Goal: Task Accomplishment & Management: Use online tool/utility

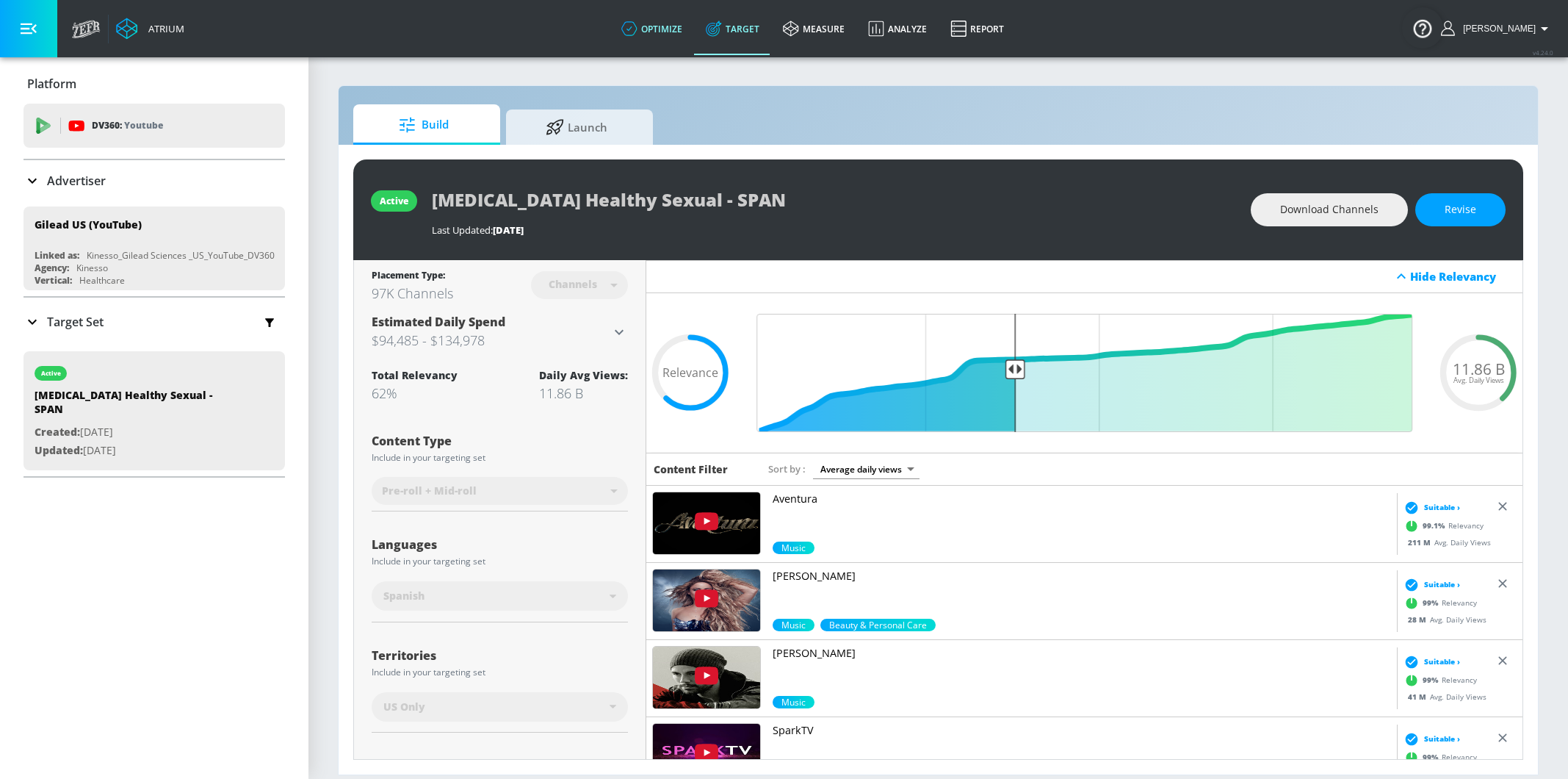
click at [675, 43] on link "optimize" at bounding box center [652, 28] width 84 height 53
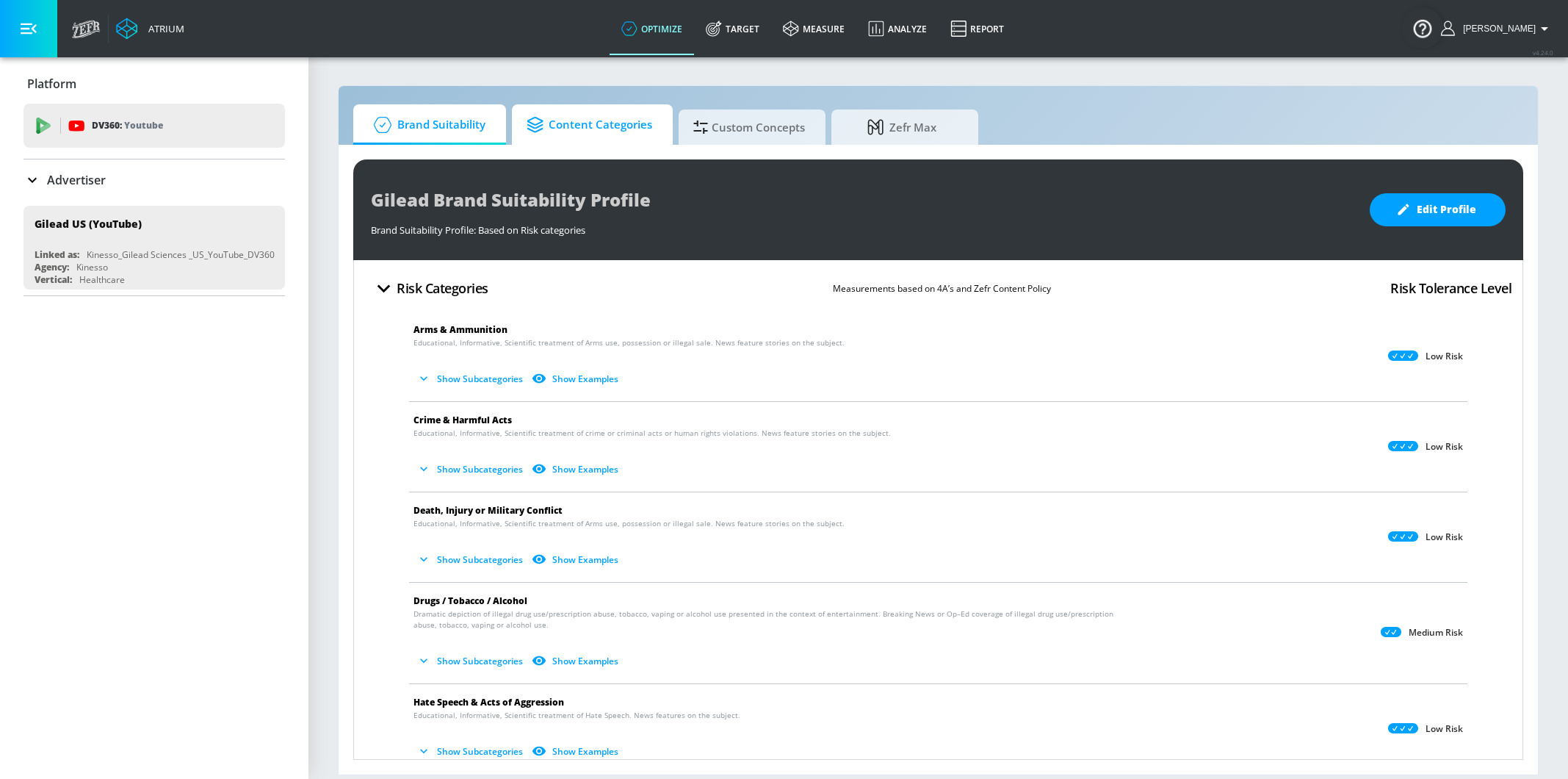
click at [592, 133] on span "Content Categories" at bounding box center [589, 125] width 125 height 36
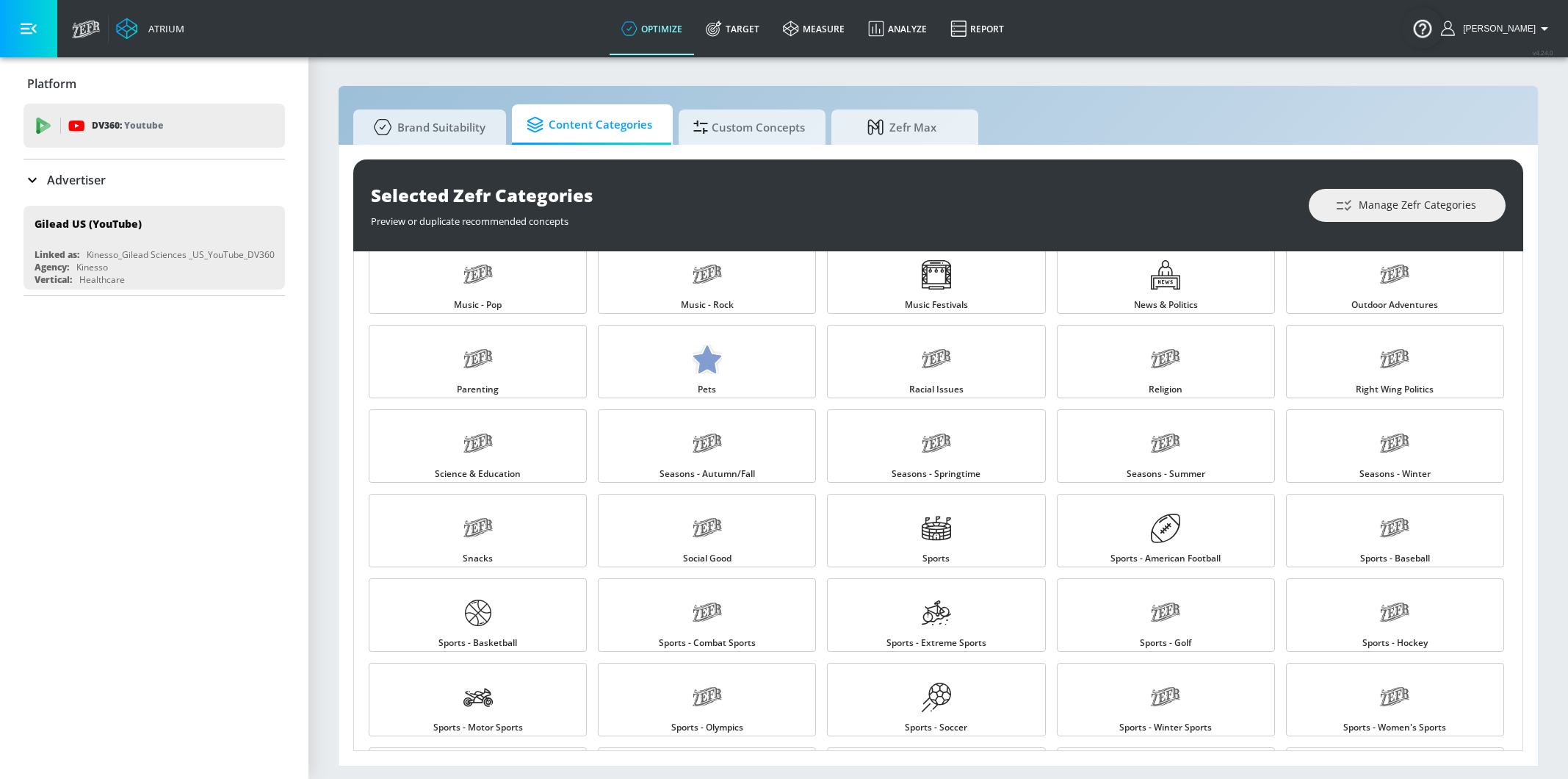
scroll to position [1212, 0]
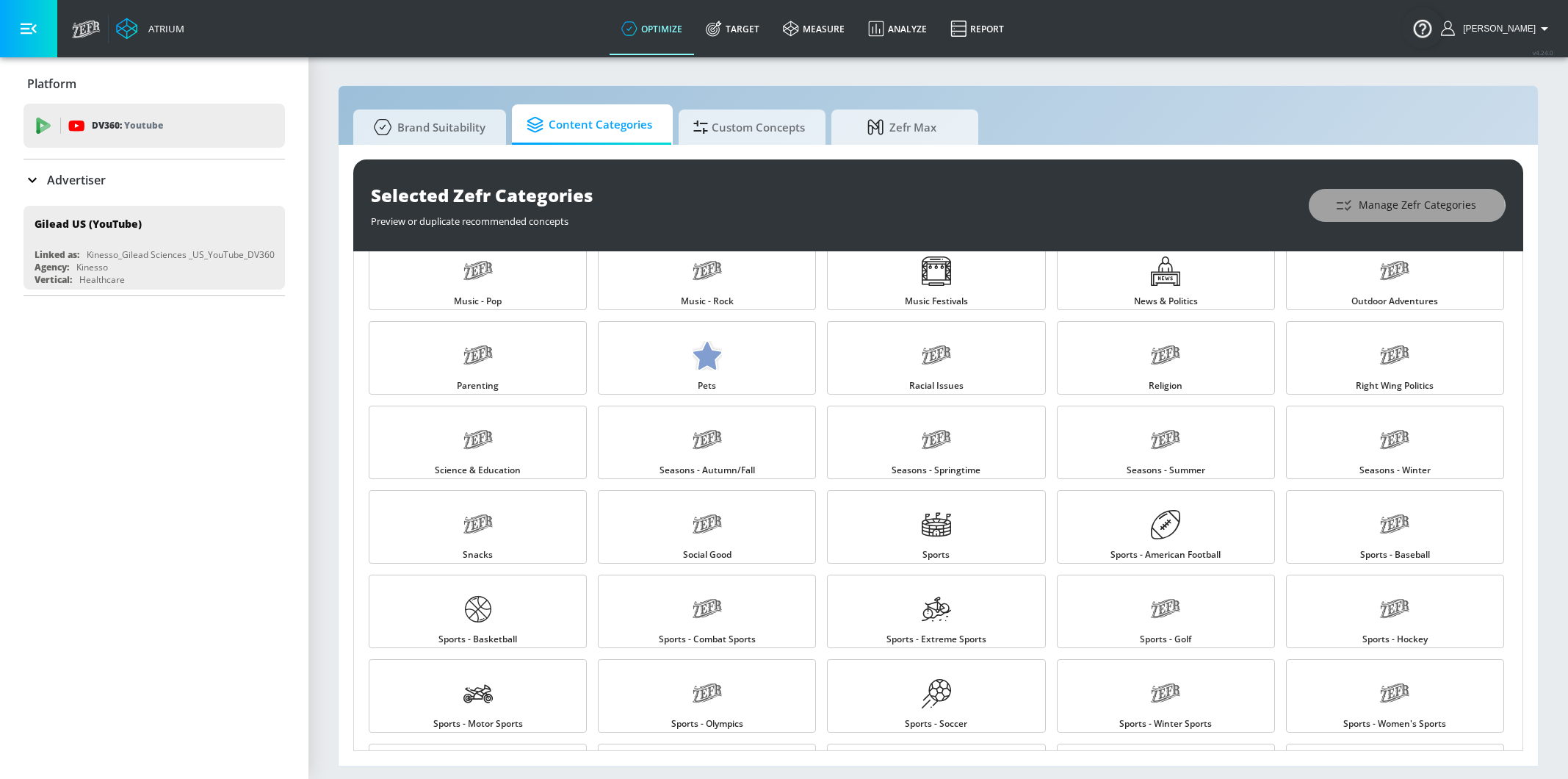
click at [1390, 210] on span "Manage Zefr Categories" at bounding box center [1407, 205] width 138 height 19
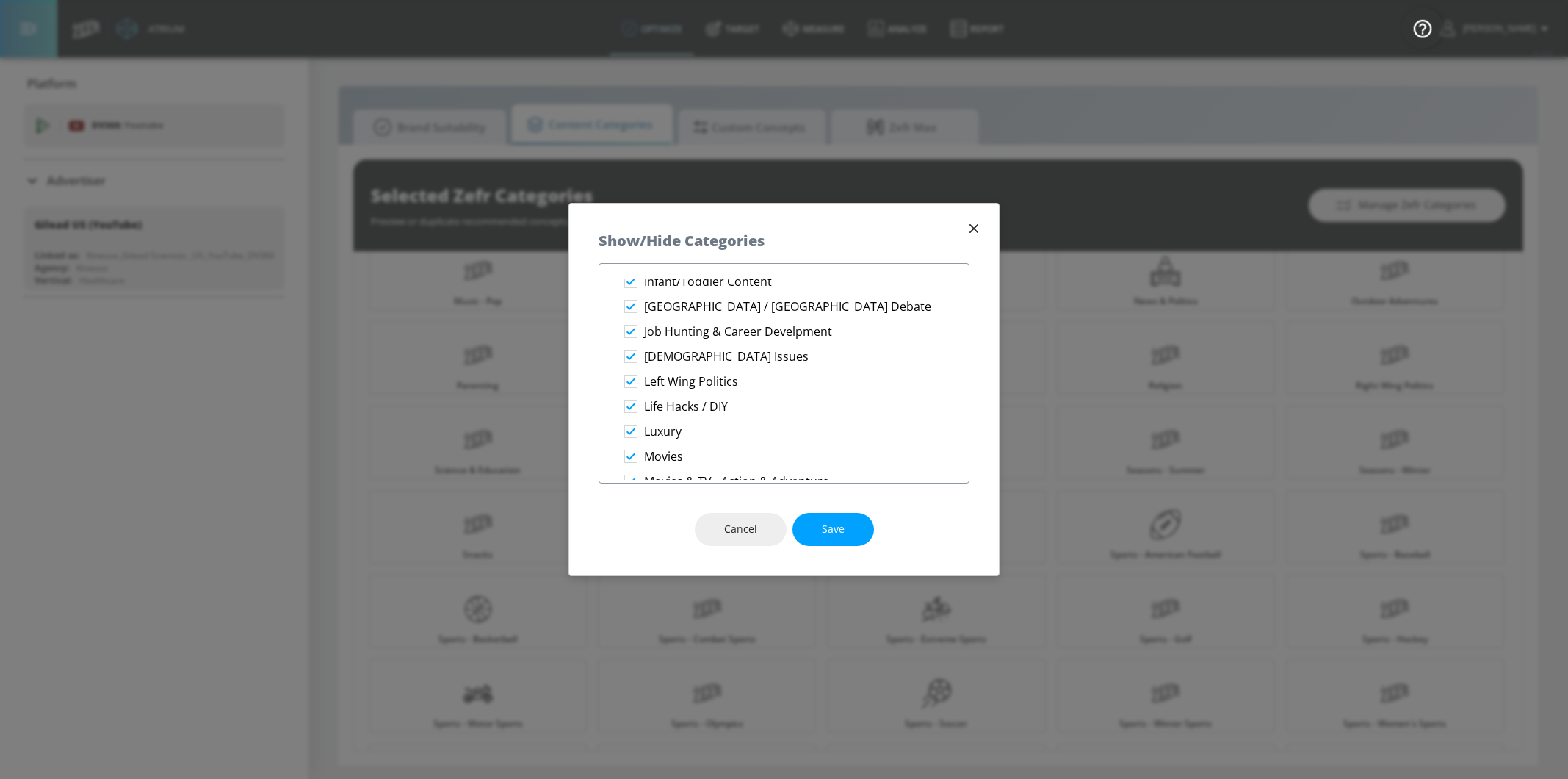
scroll to position [1290, 0]
click at [967, 221] on icon "button" at bounding box center [974, 228] width 16 height 16
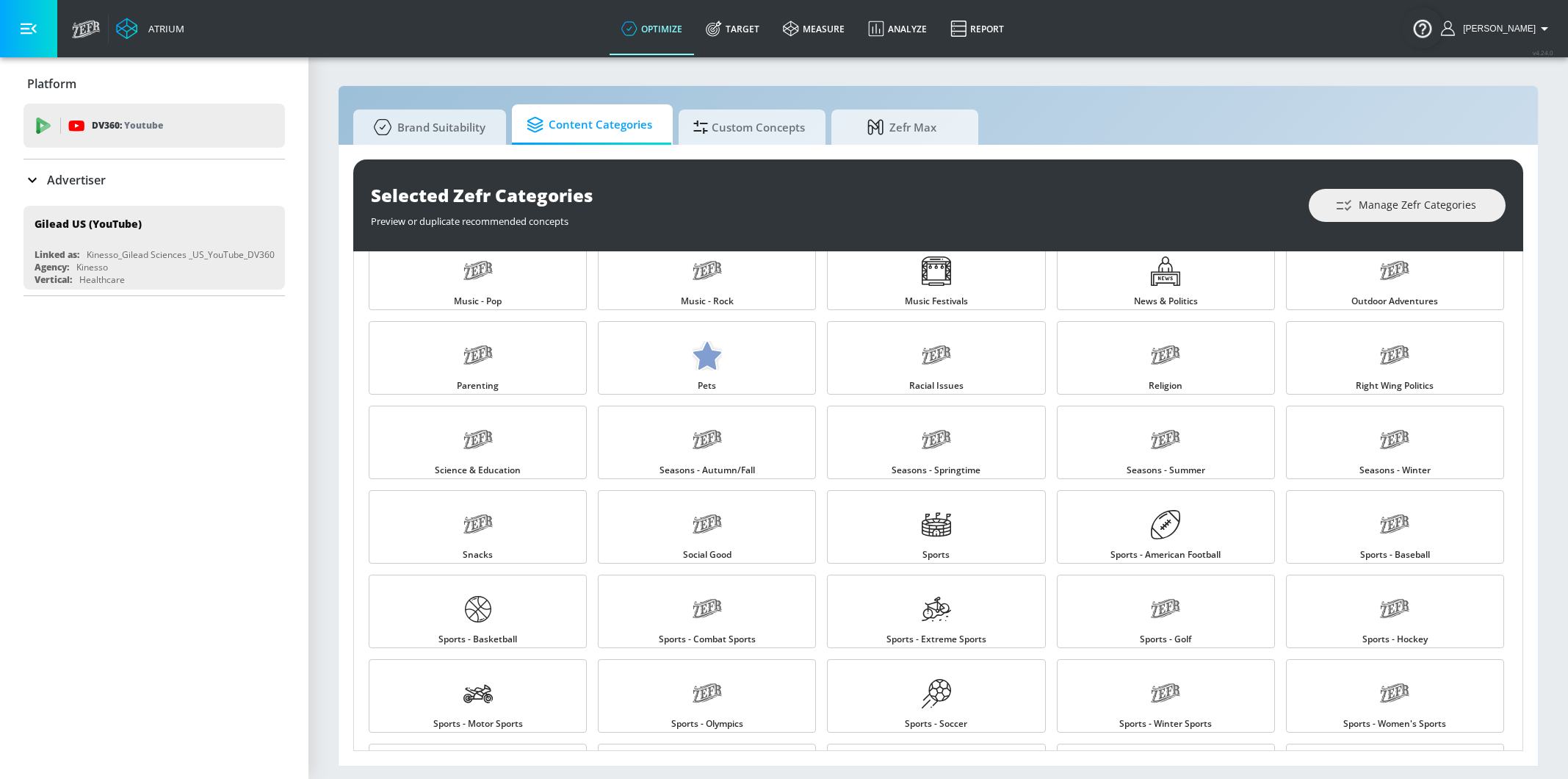
click at [153, 178] on div "Advertiser" at bounding box center [154, 180] width 261 height 18
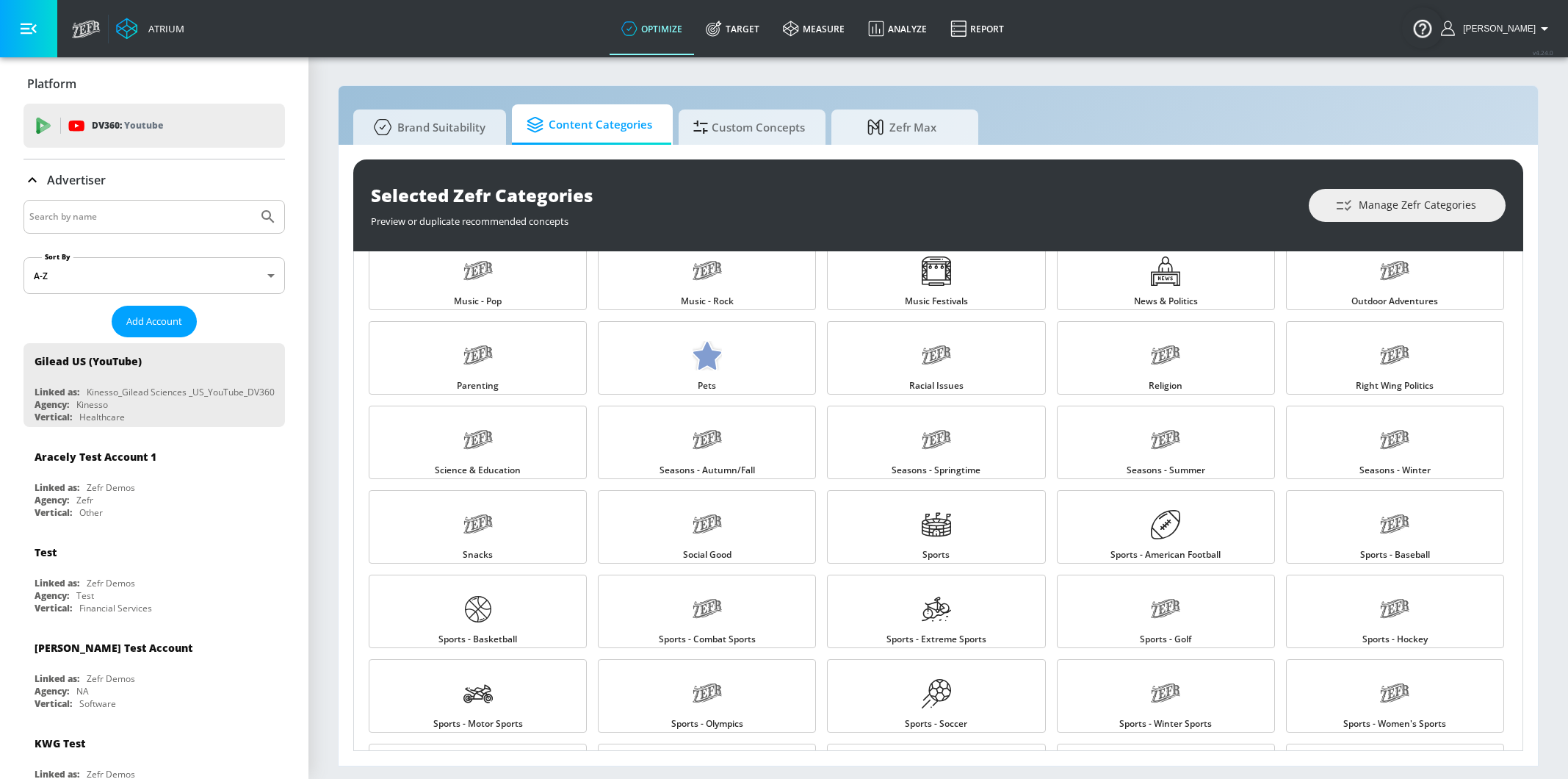
click at [87, 221] on input "Search by name" at bounding box center [140, 217] width 222 height 19
click at [206, 215] on input "advertiser" at bounding box center [140, 217] width 222 height 19
click at [268, 215] on icon "Submit Search" at bounding box center [268, 217] width 18 height 18
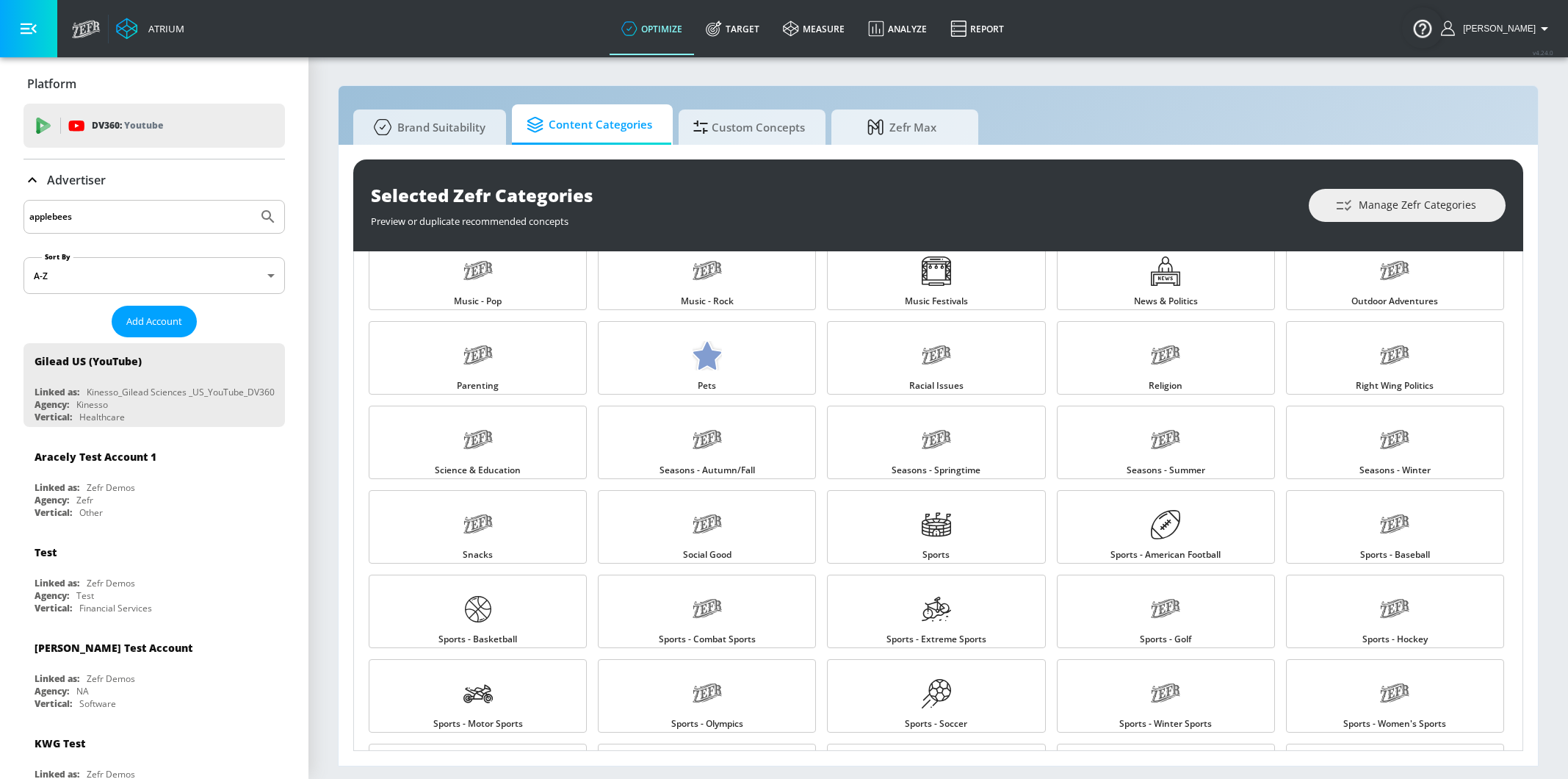
click at [133, 214] on input "applebees" at bounding box center [140, 217] width 222 height 19
click at [251, 201] on button "Submit Search" at bounding box center [268, 217] width 32 height 32
click at [268, 219] on icon "Submit Search" at bounding box center [268, 217] width 18 height 18
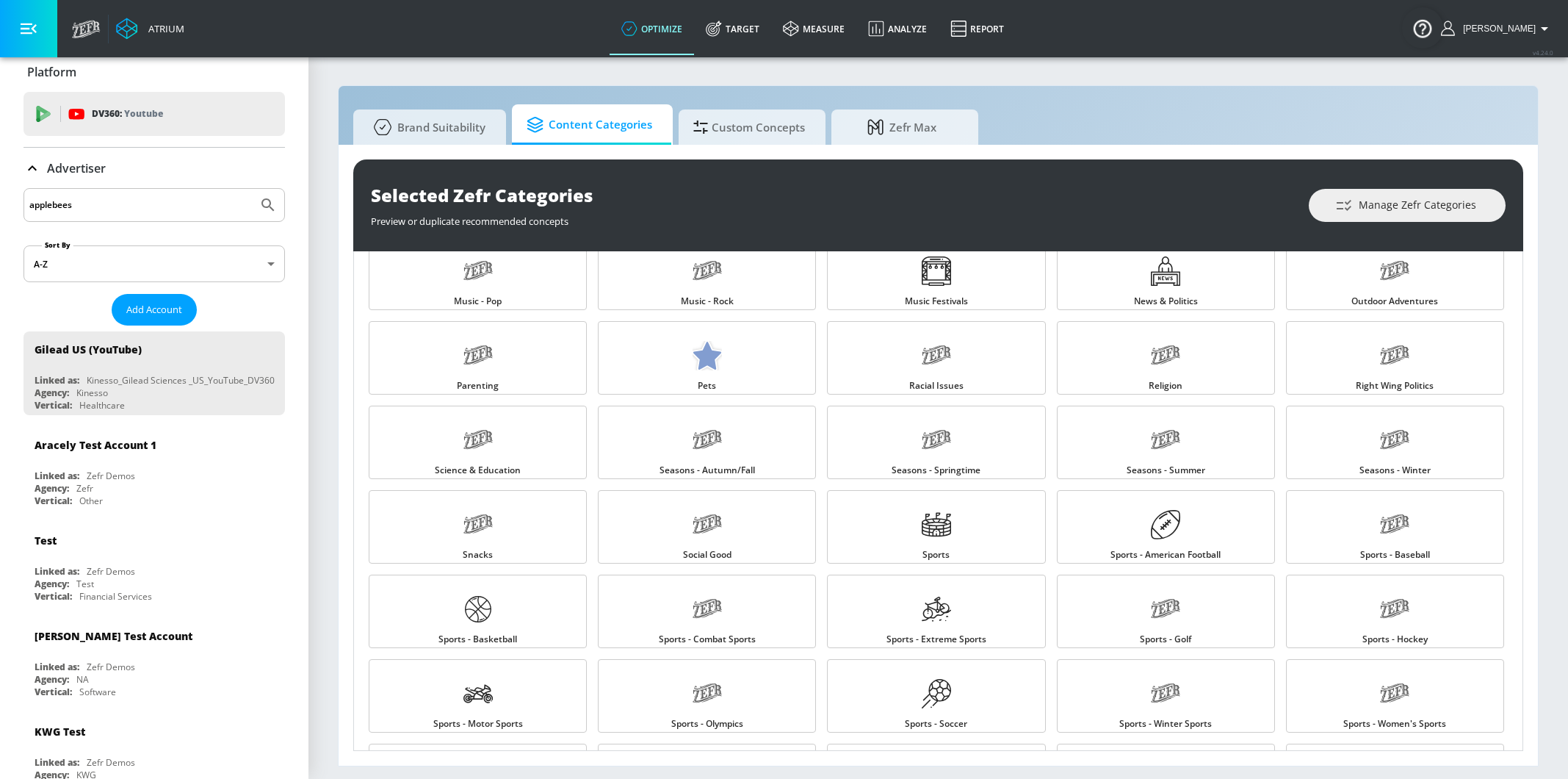
scroll to position [0, 0]
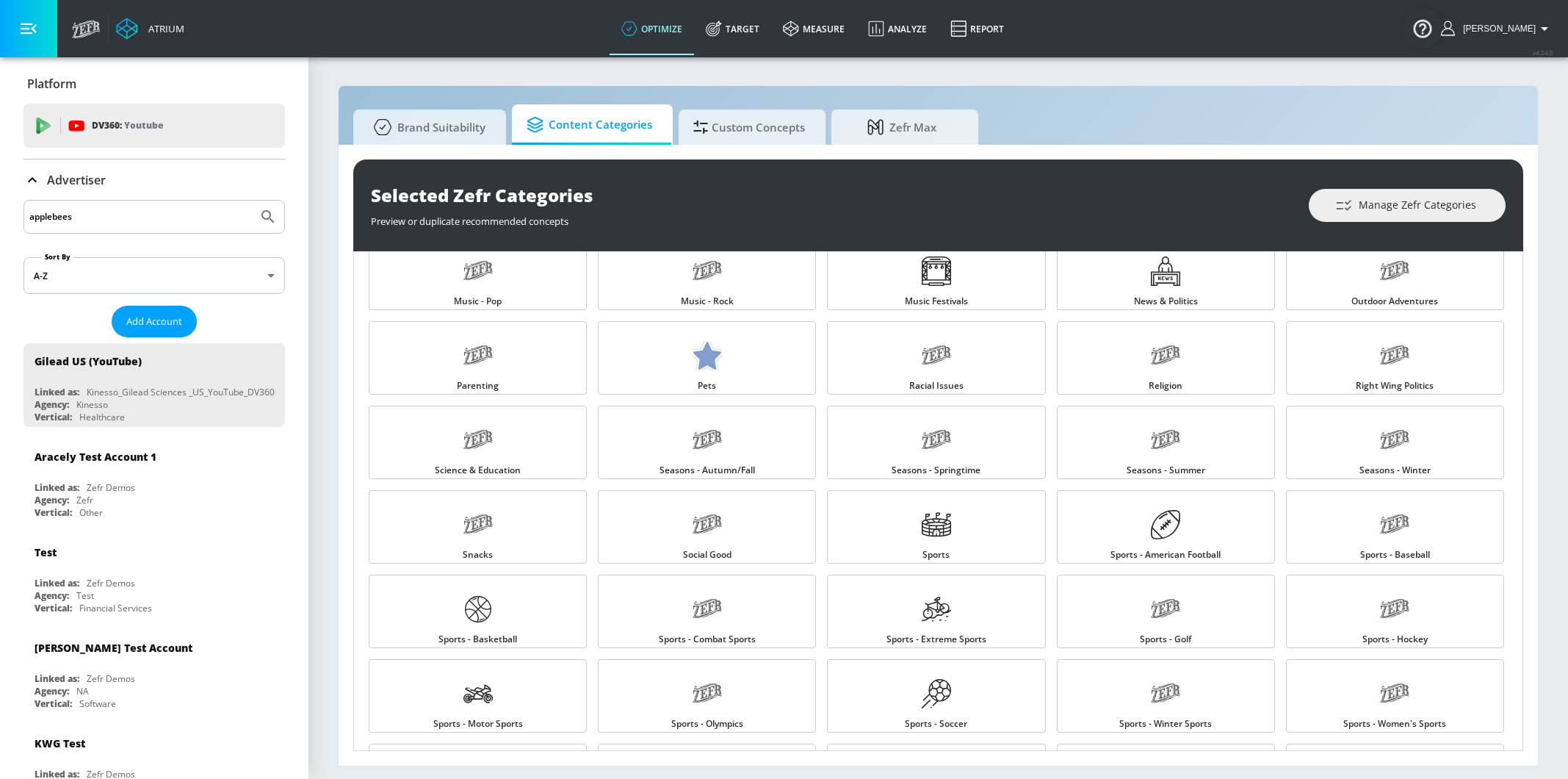
click at [94, 224] on input "applebees" at bounding box center [140, 217] width 222 height 19
type input "[PERSON_NAME]"
click at [251, 201] on button "Submit Search" at bounding box center [268, 217] width 32 height 32
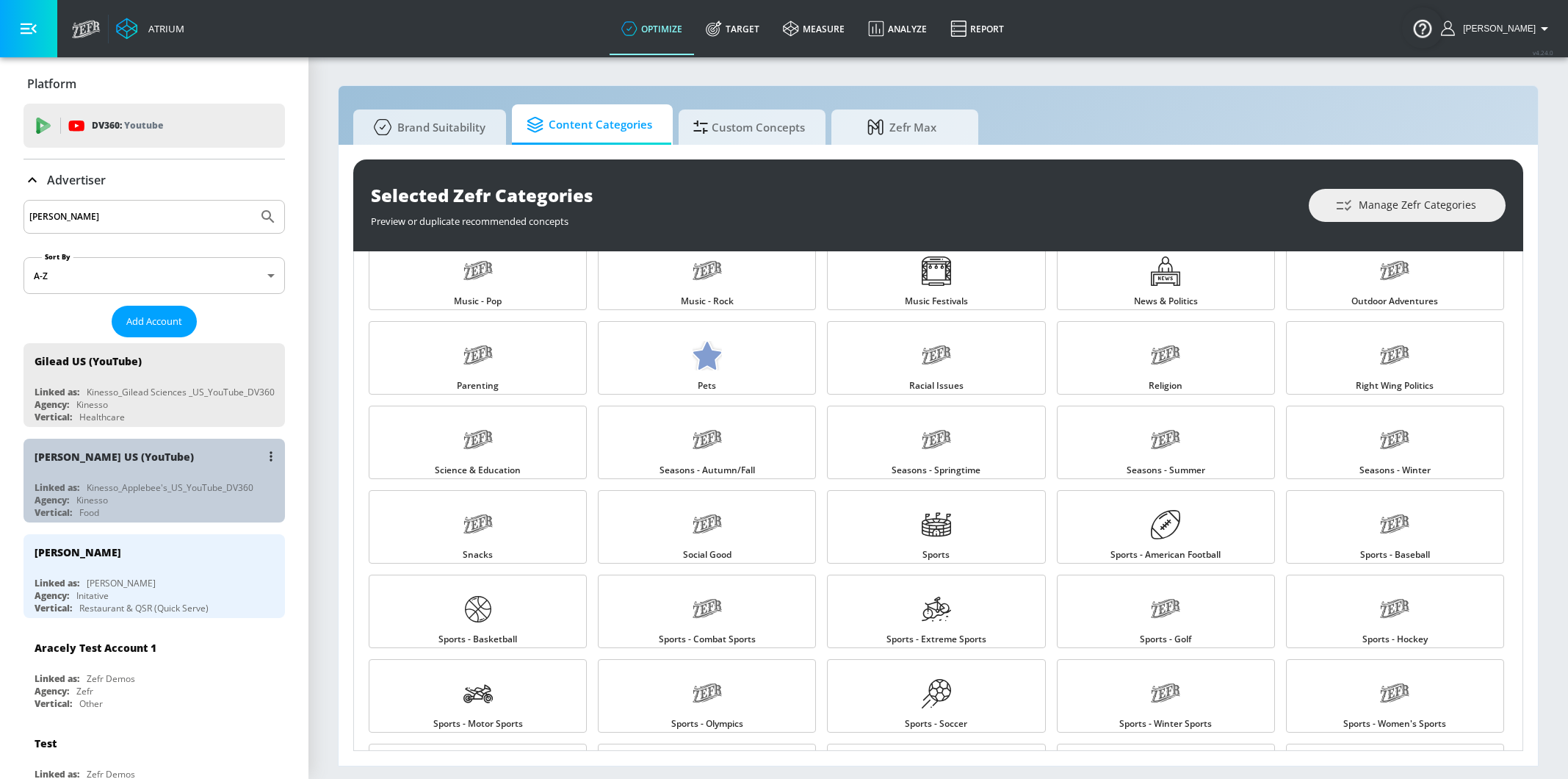
click at [138, 459] on div "[PERSON_NAME] US (YouTube)" at bounding box center [114, 456] width 159 height 14
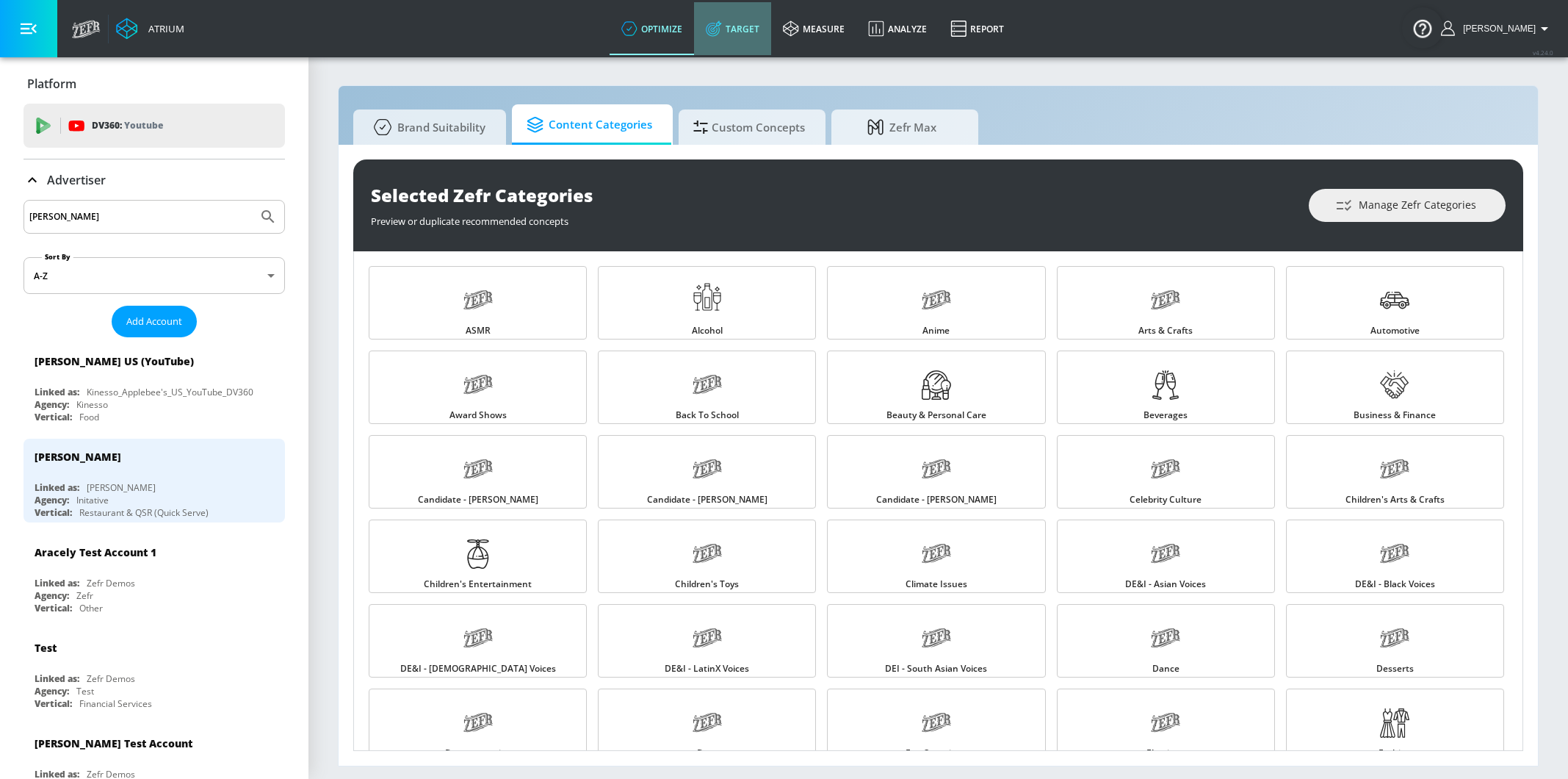
click at [752, 36] on link "Target" at bounding box center [732, 28] width 77 height 53
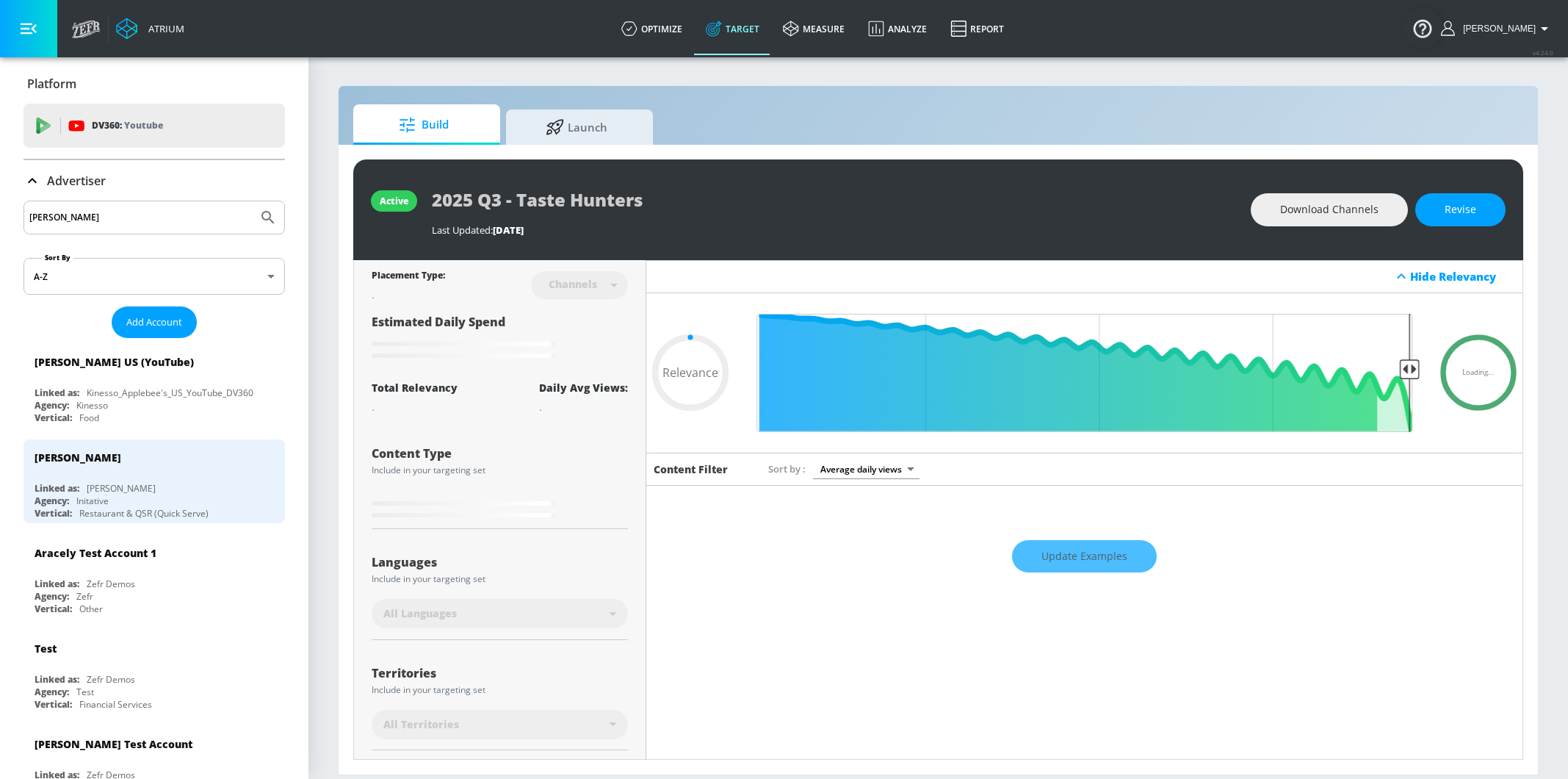
type input "0.63"
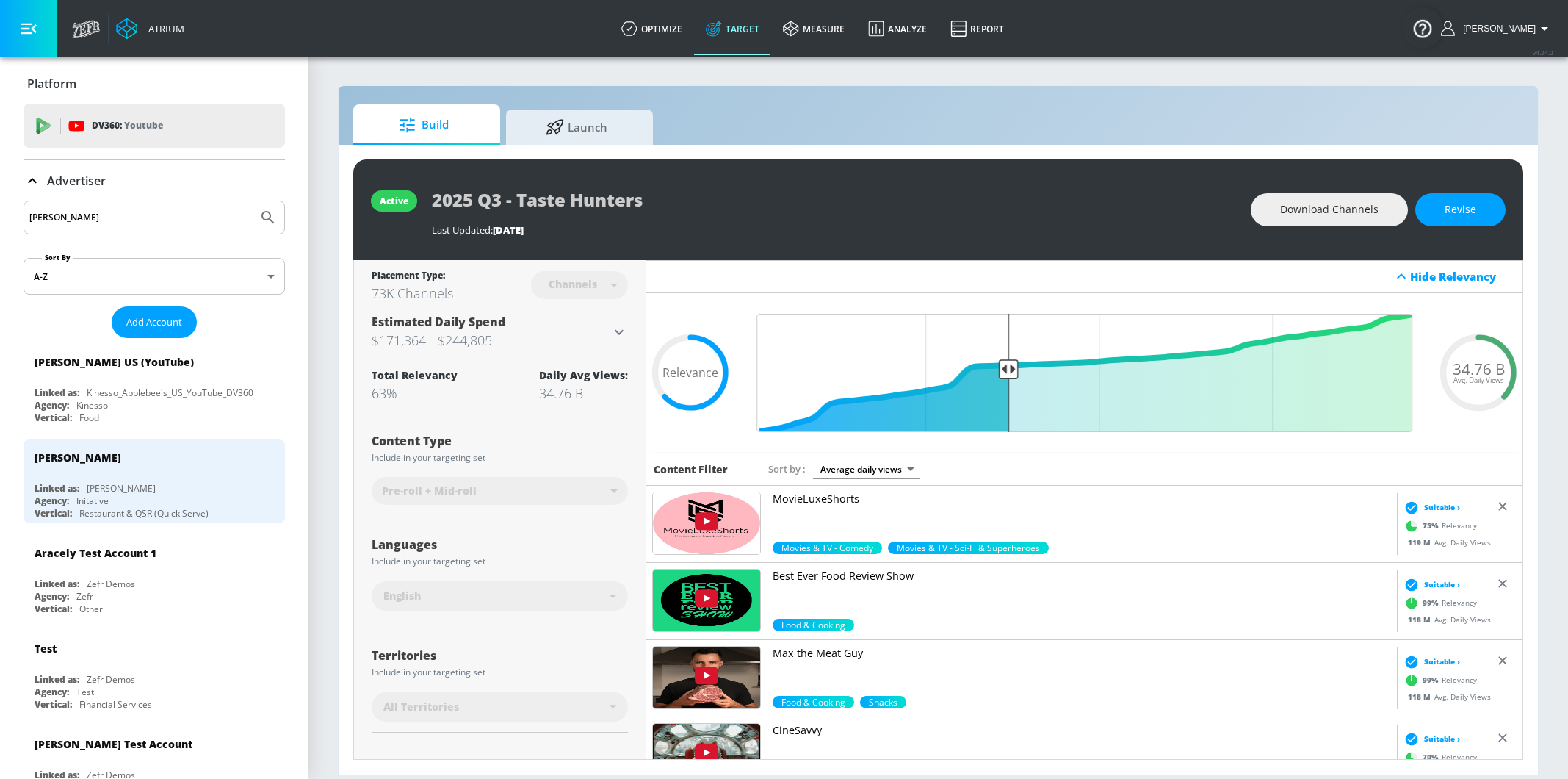
scroll to position [137, 0]
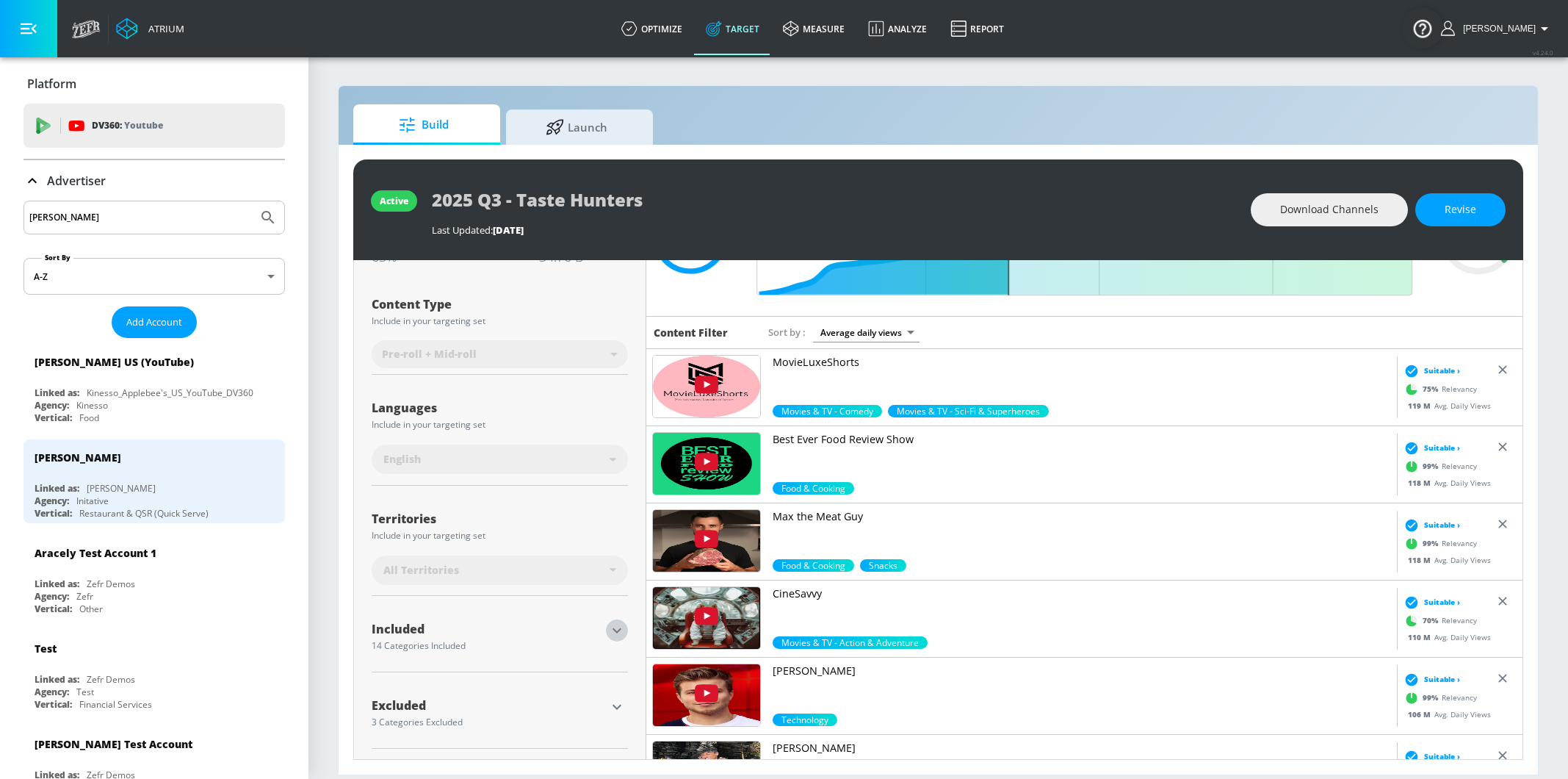
click at [617, 628] on icon "button" at bounding box center [617, 630] width 18 height 18
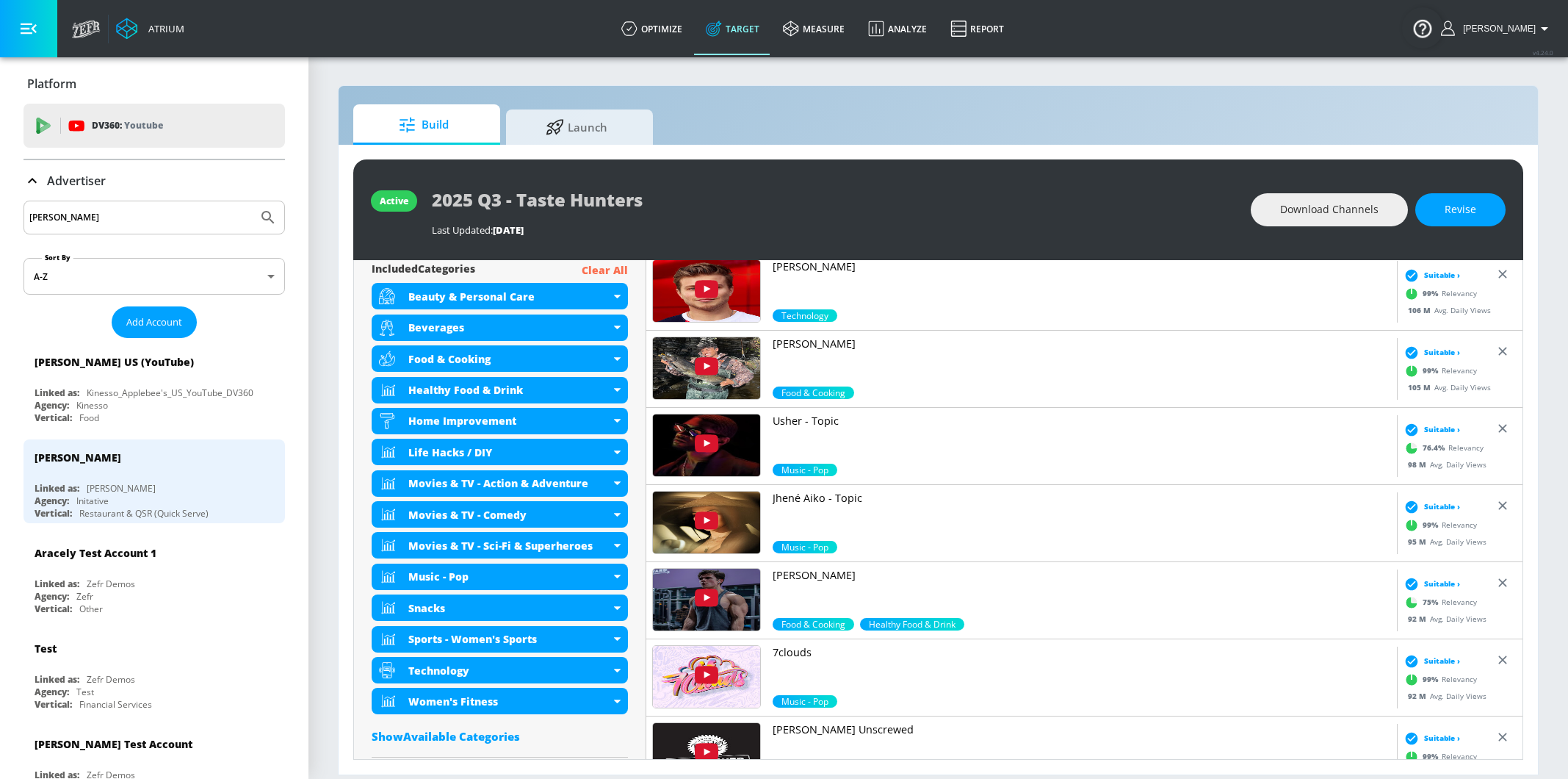
scroll to position [544, 0]
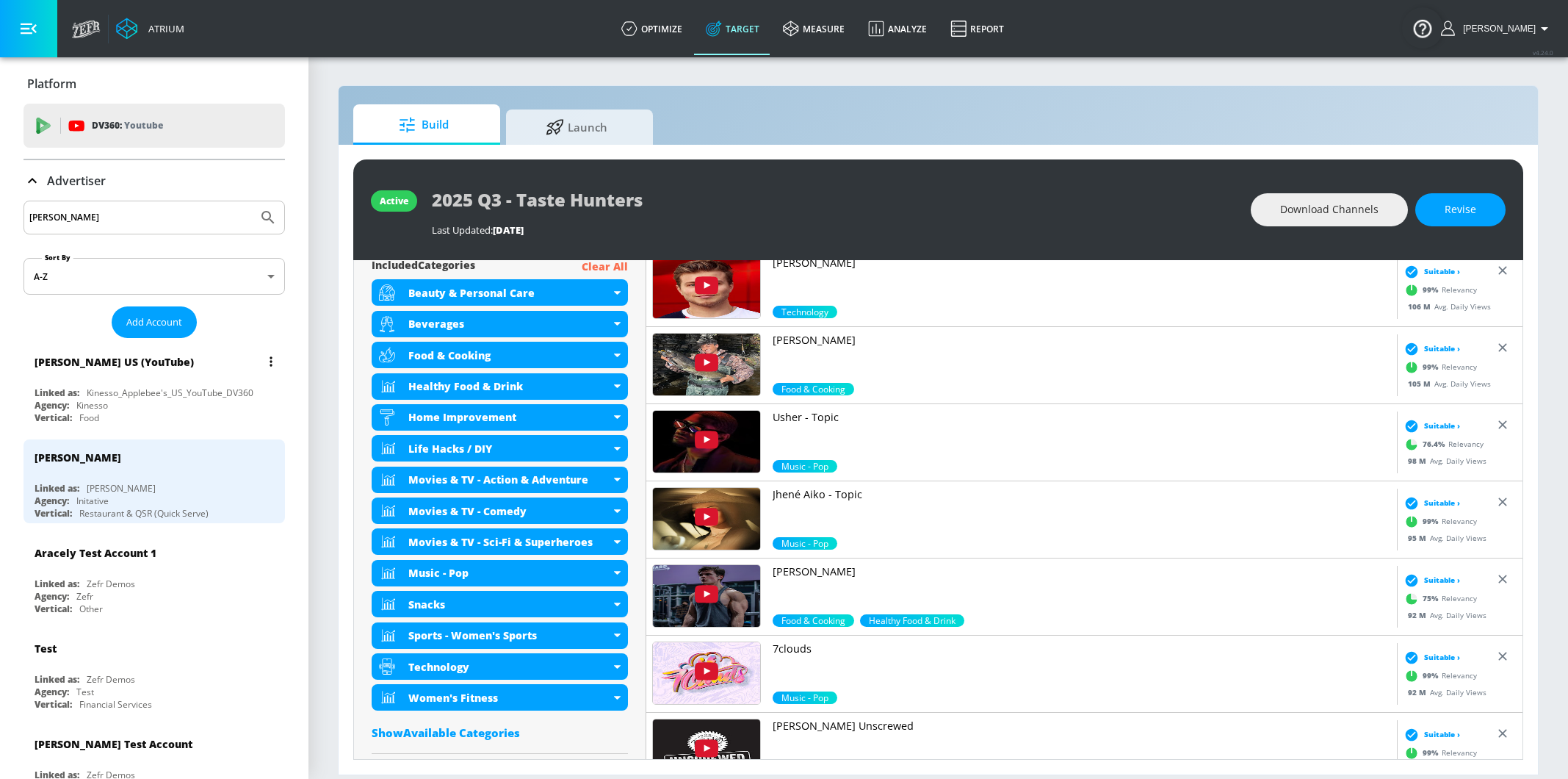
click at [186, 404] on div "Agency: Kinesso" at bounding box center [158, 404] width 247 height 12
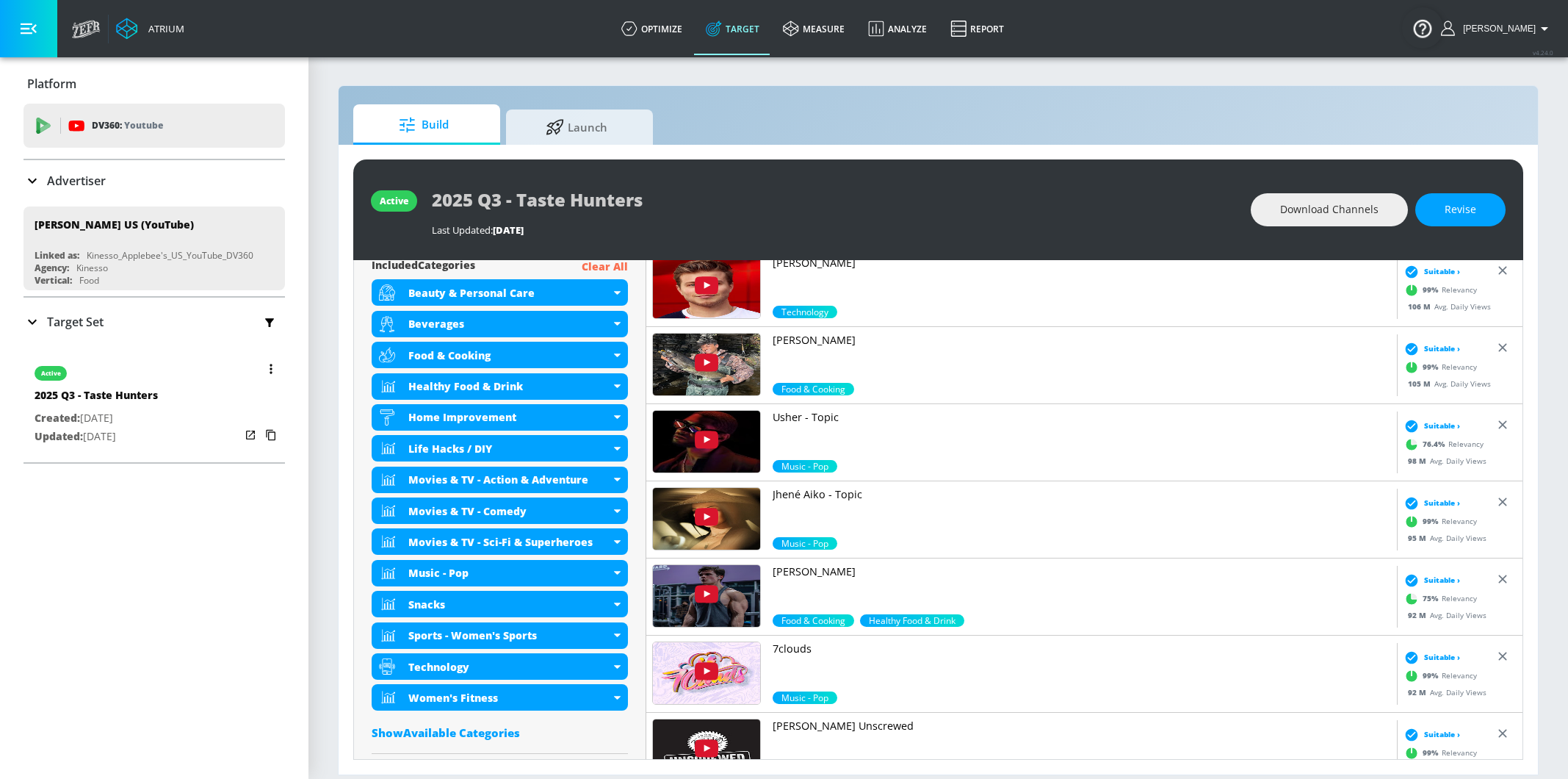
click at [142, 410] on p "Created: [DATE]" at bounding box center [96, 418] width 124 height 19
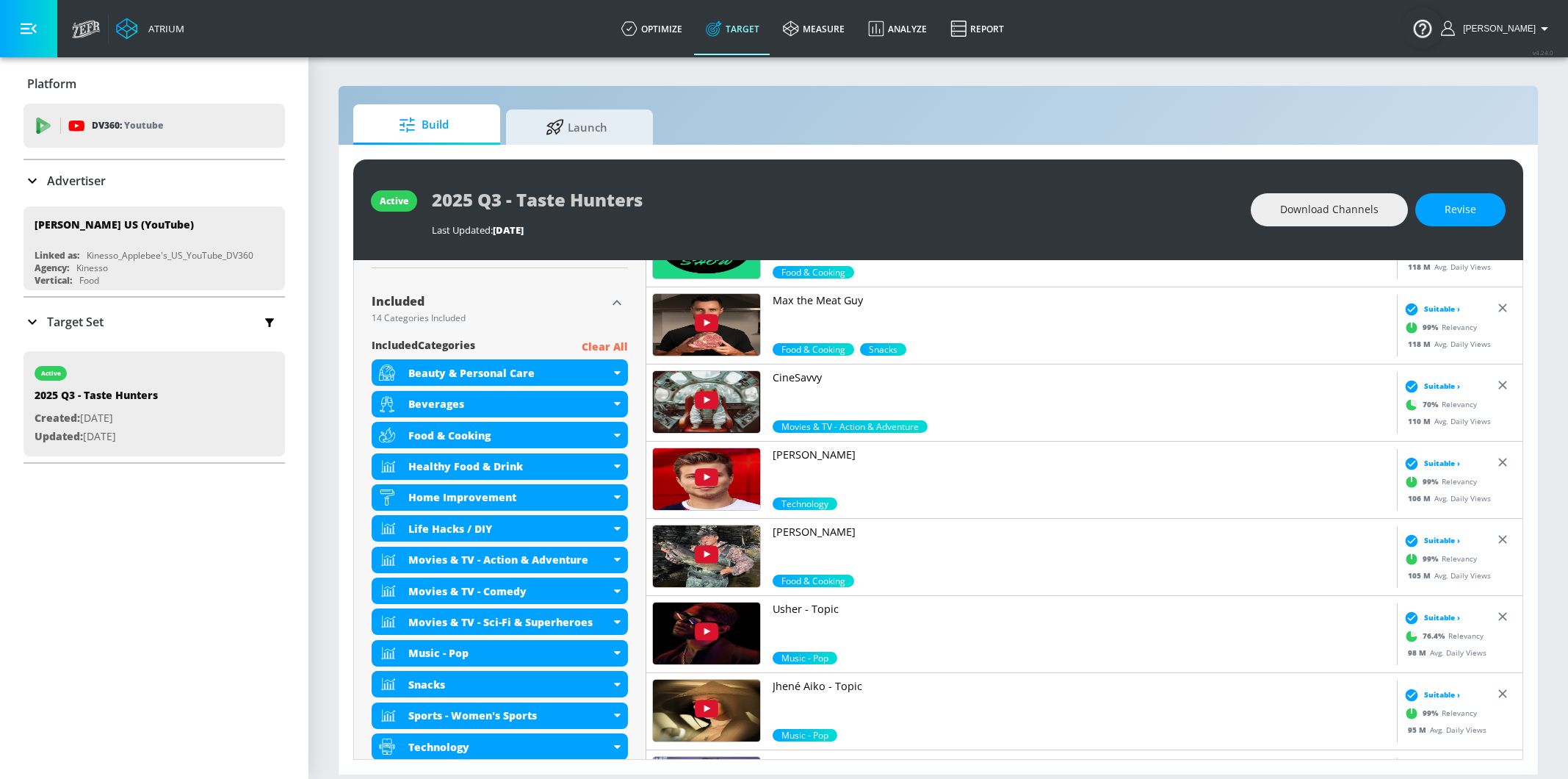
scroll to position [627, 0]
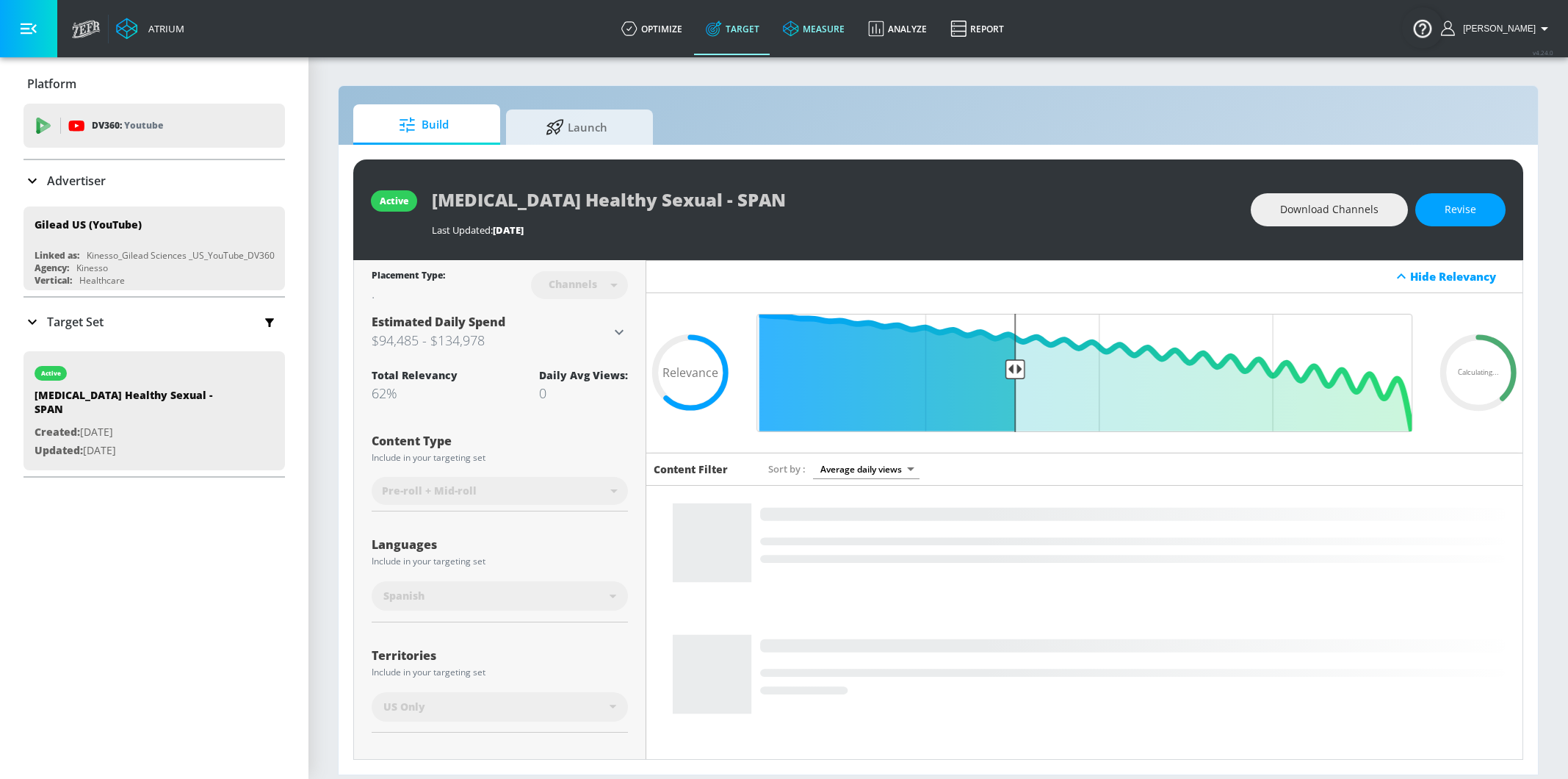
click at [843, 41] on link "measure" at bounding box center [814, 28] width 85 height 53
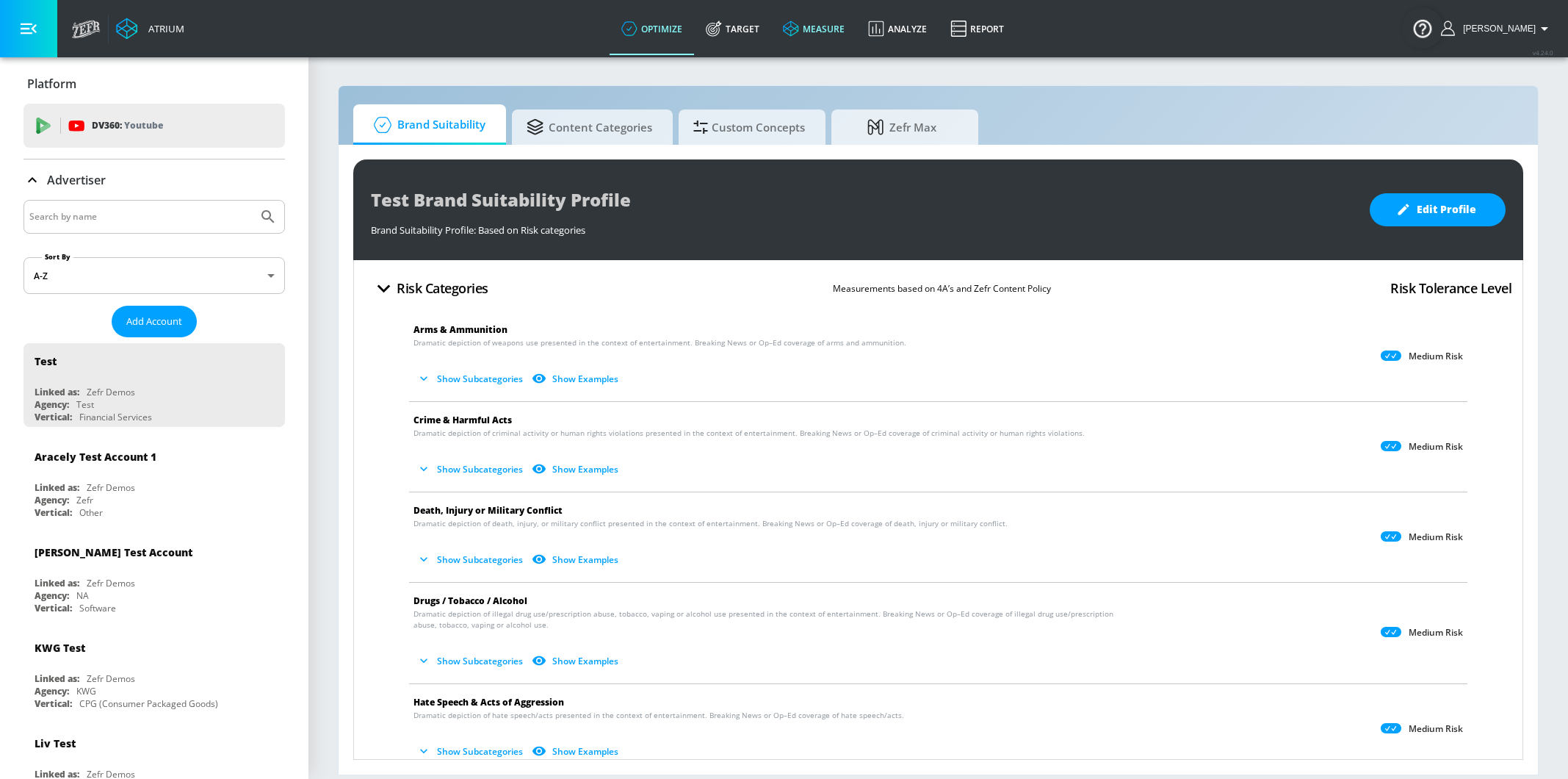
click at [829, 28] on link "measure" at bounding box center [814, 28] width 85 height 53
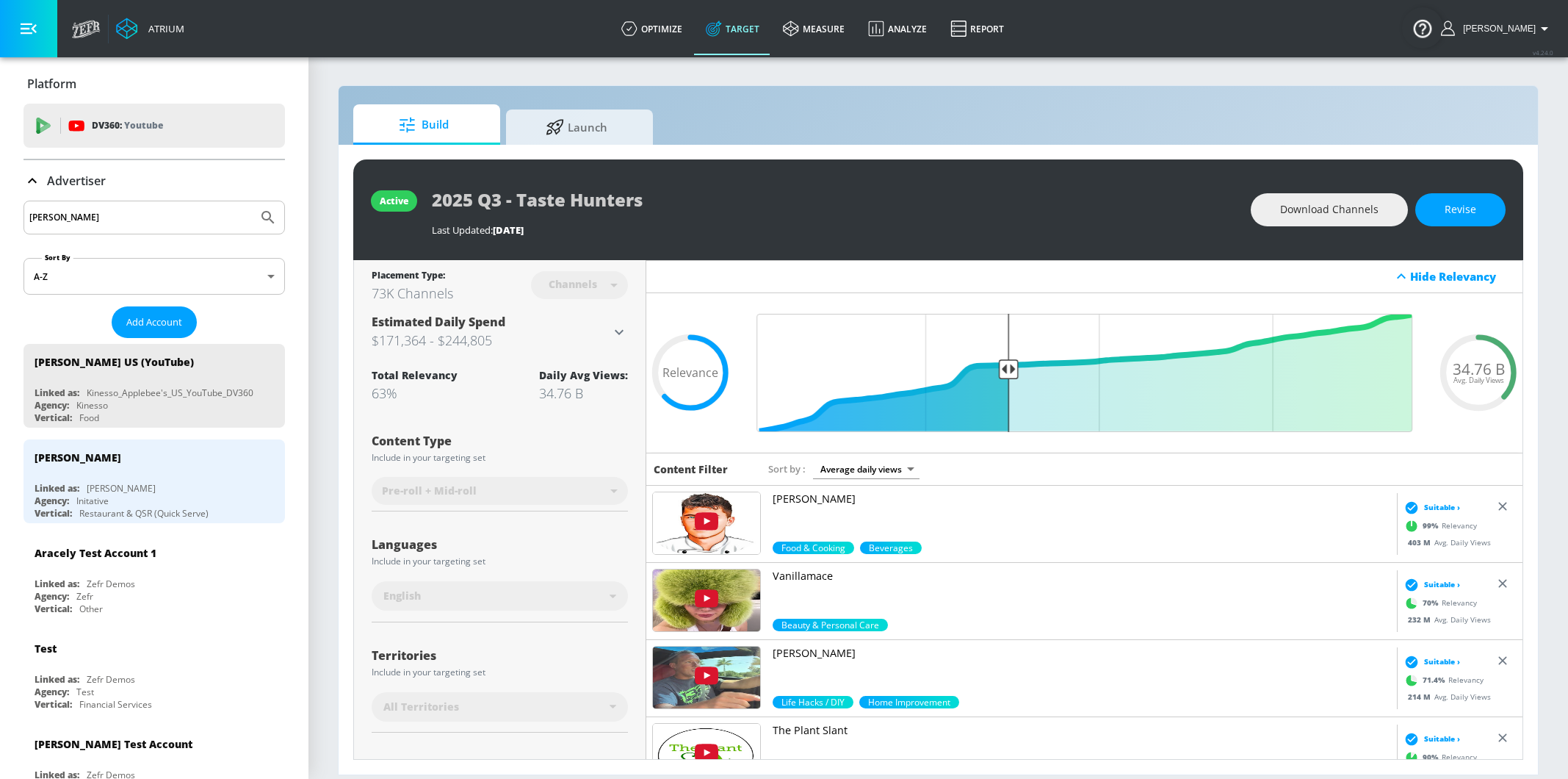
scroll to position [197, 0]
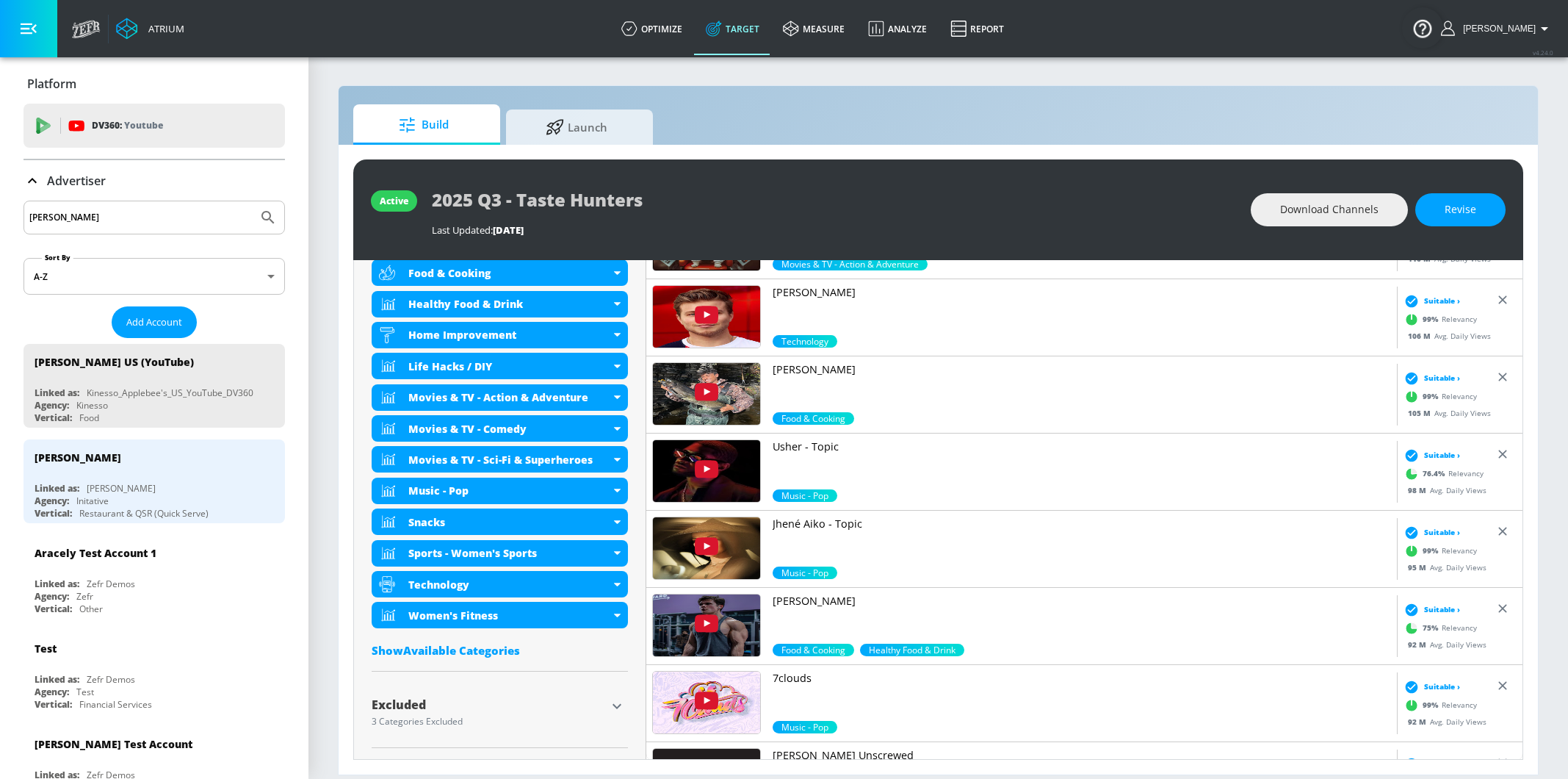
click at [93, 216] on input "[PERSON_NAME]" at bounding box center [140, 218] width 222 height 19
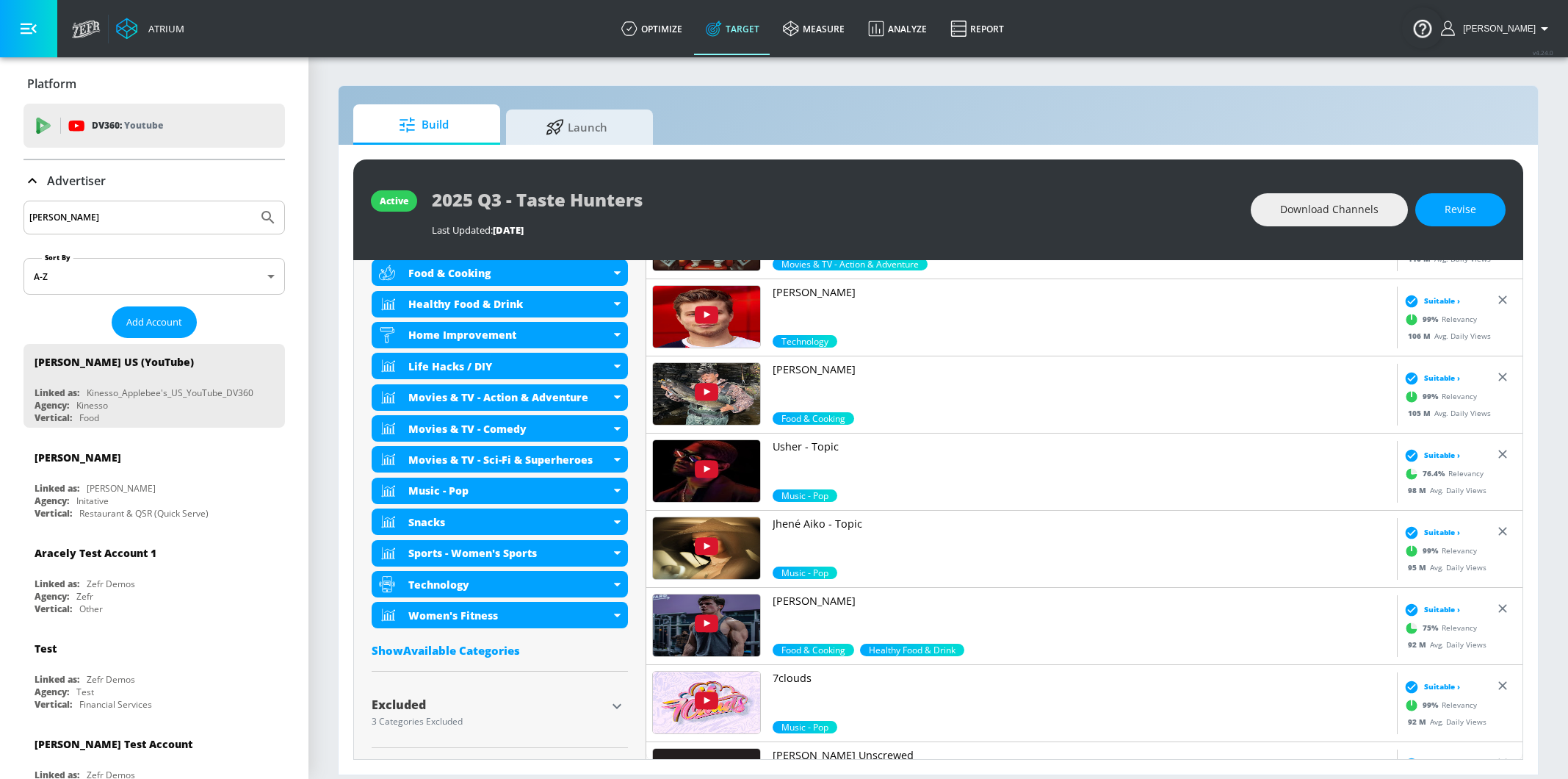
type input "kellogg"
click at [274, 218] on icon "Submit Search" at bounding box center [268, 218] width 18 height 18
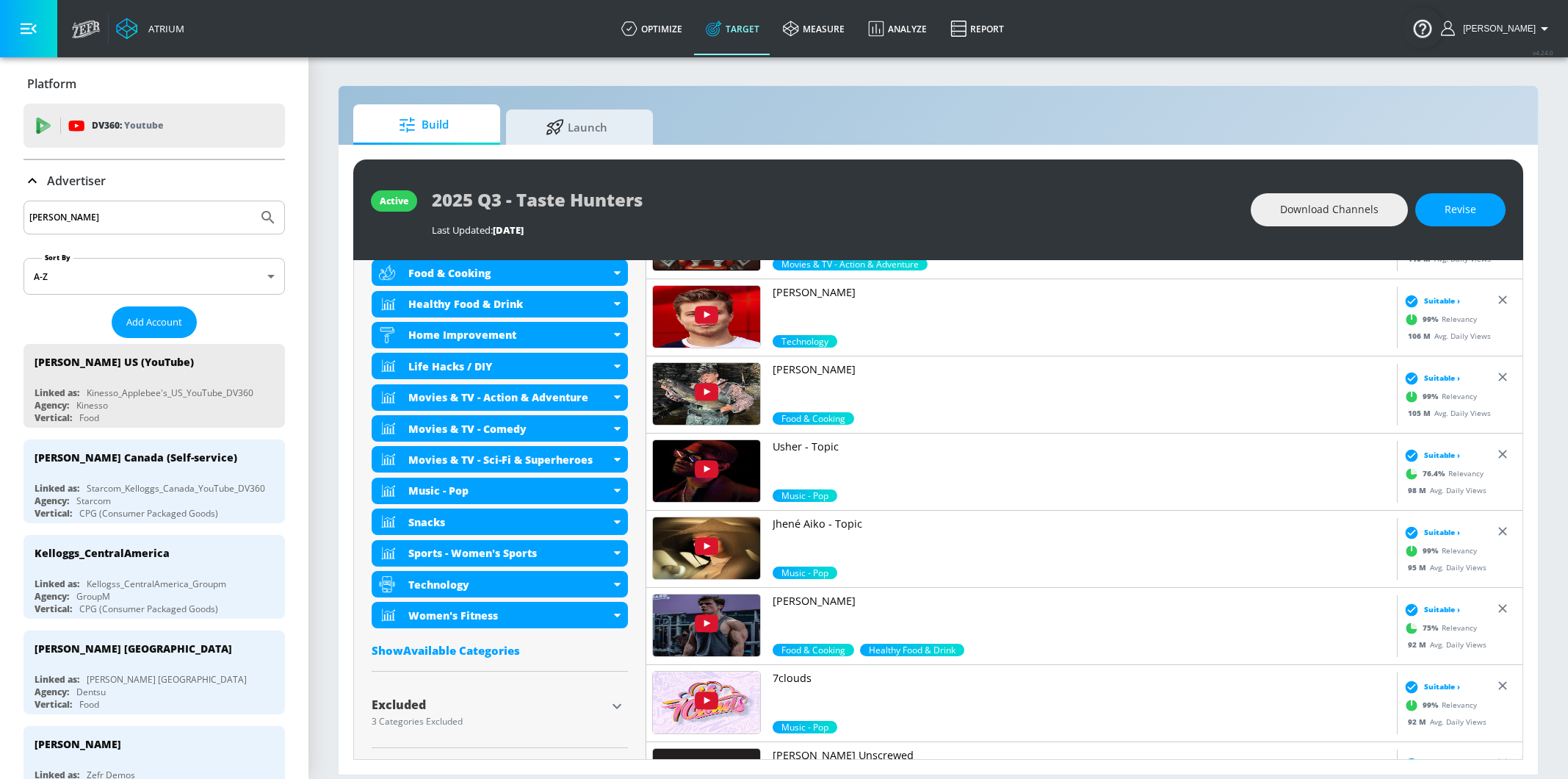
click at [135, 220] on input "kellogg" at bounding box center [140, 218] width 222 height 19
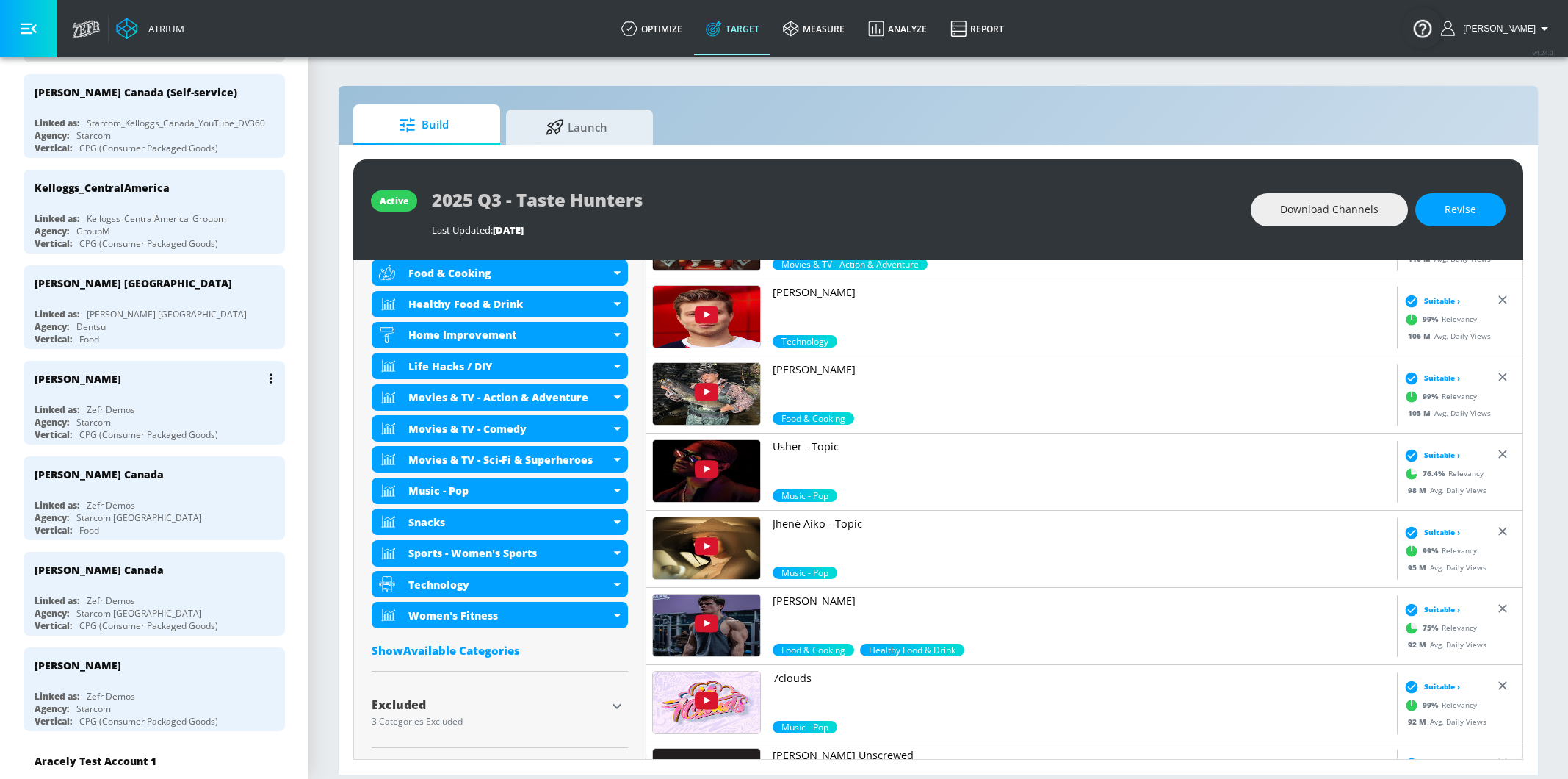
scroll to position [369, 0]
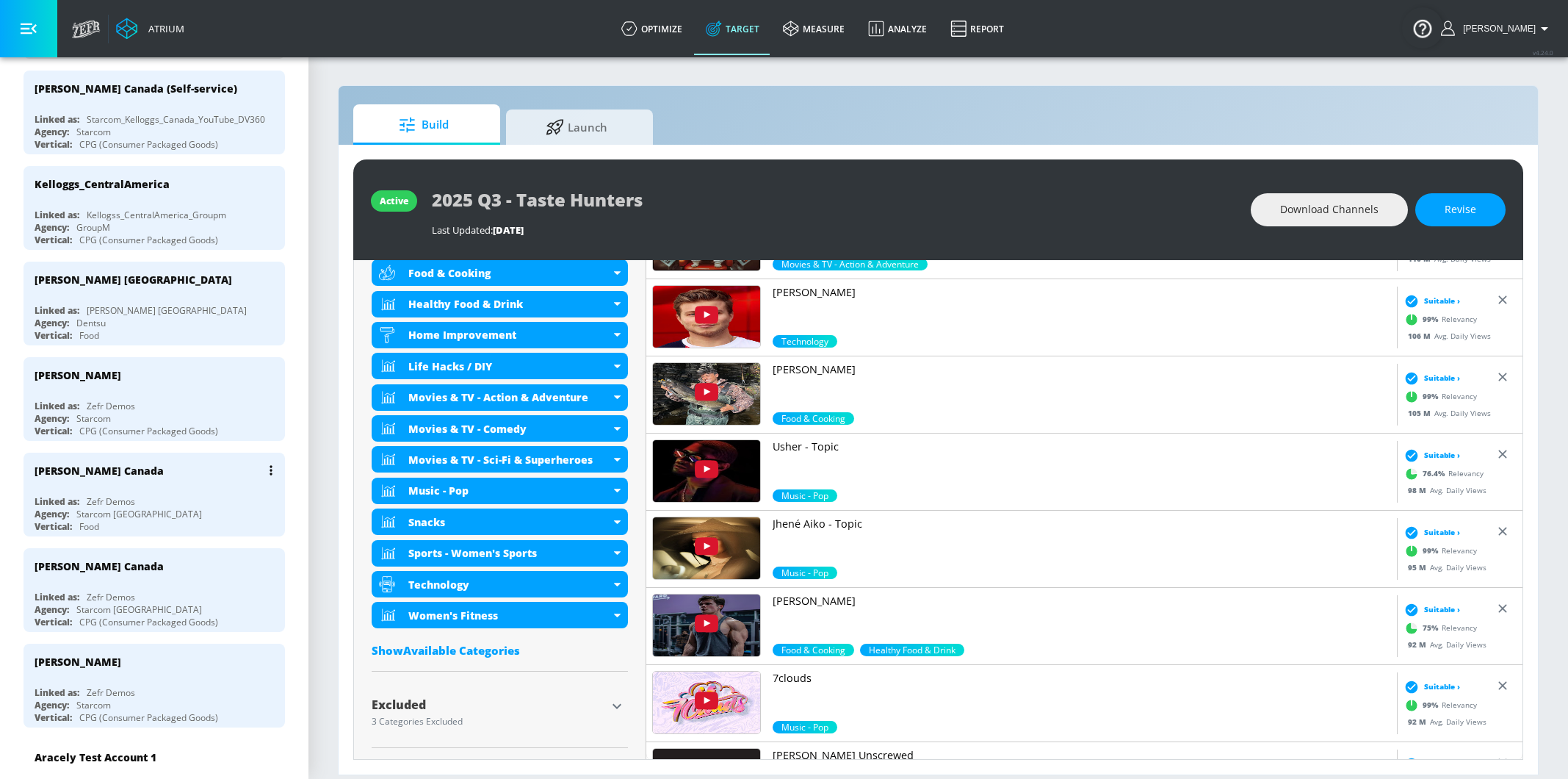
click at [201, 503] on div "Linked as: Zefr Demos" at bounding box center [158, 501] width 247 height 12
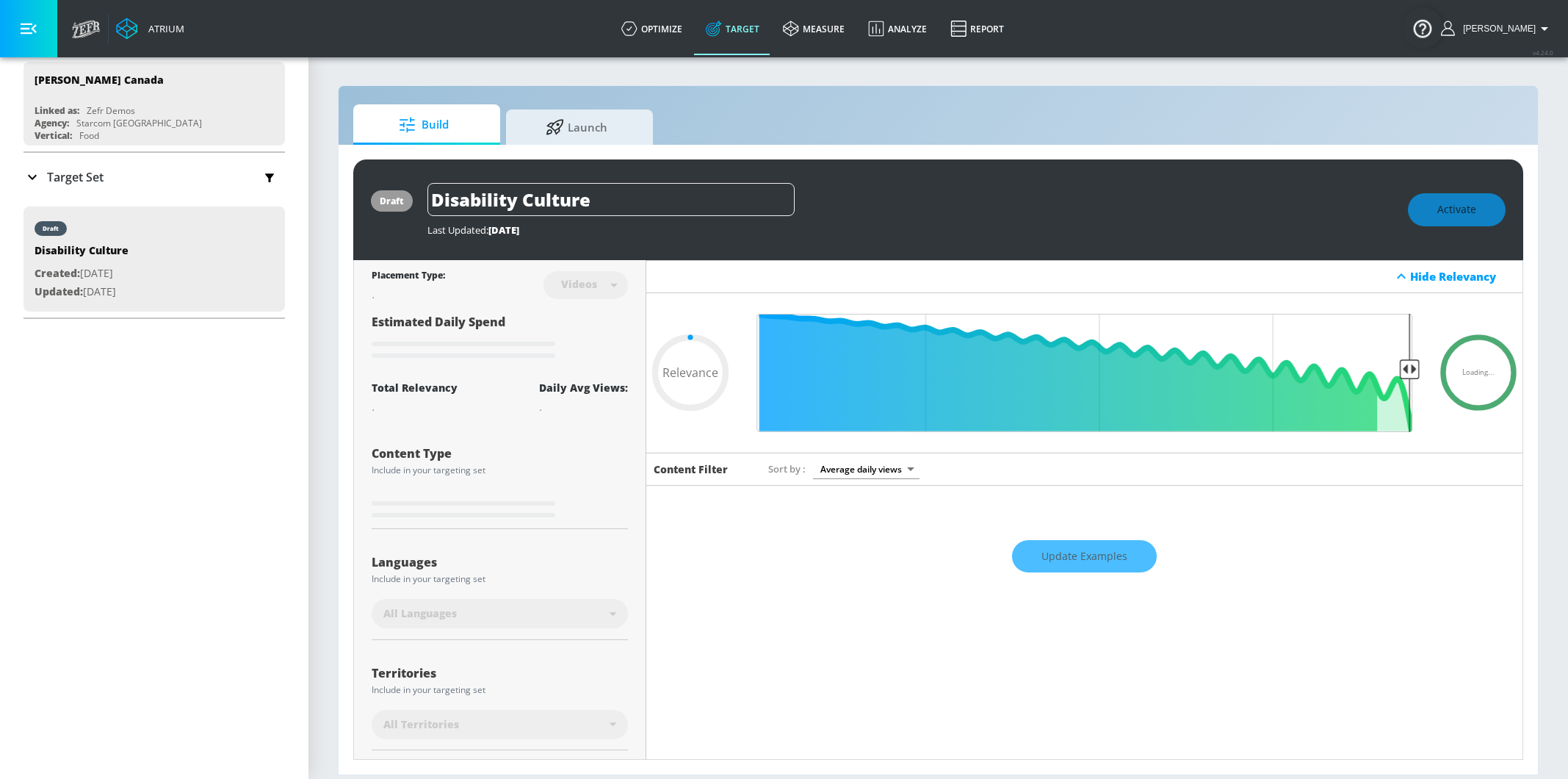
scroll to position [19, 0]
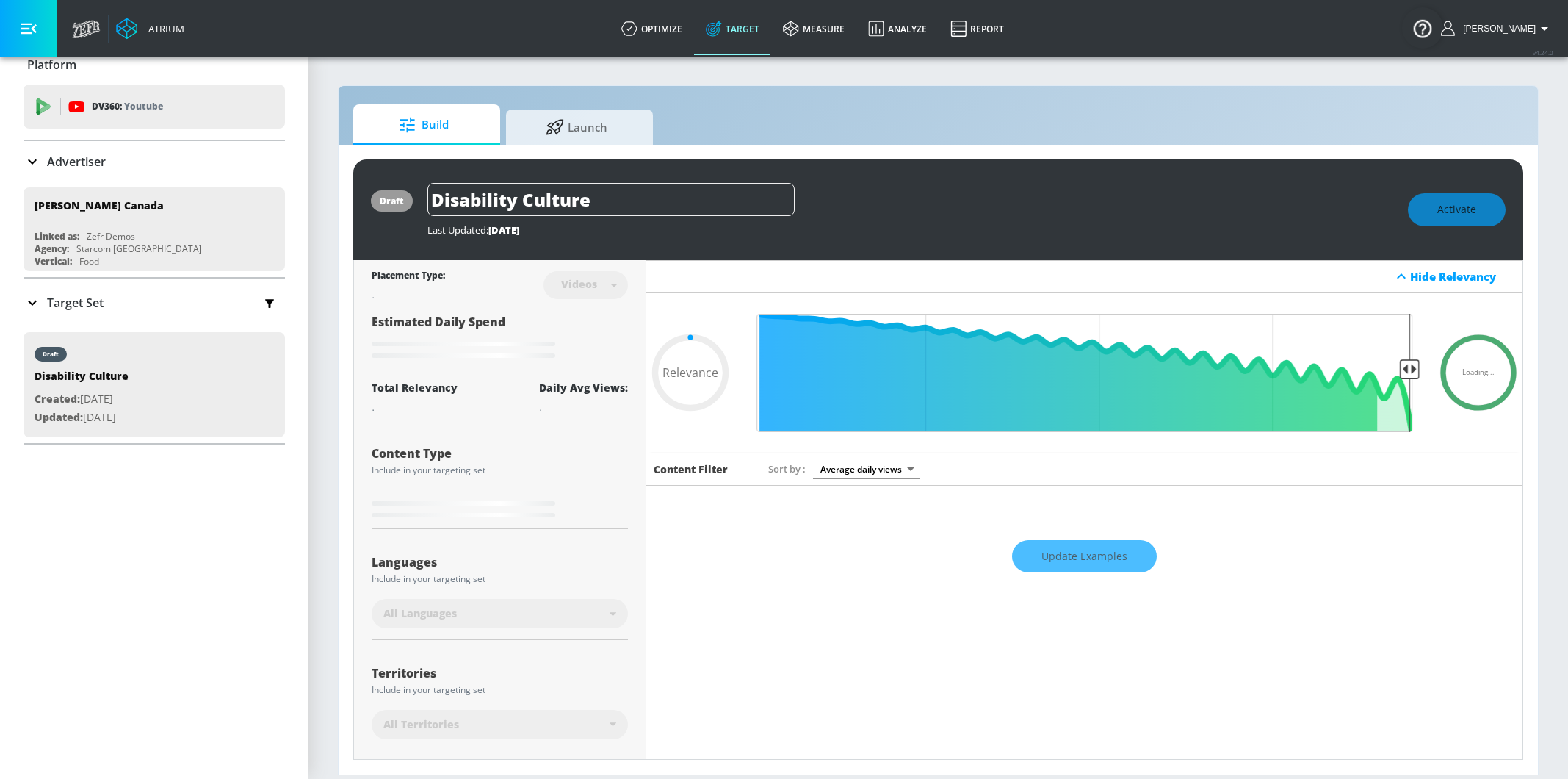
click at [73, 163] on p "Advertiser" at bounding box center [76, 162] width 59 height 16
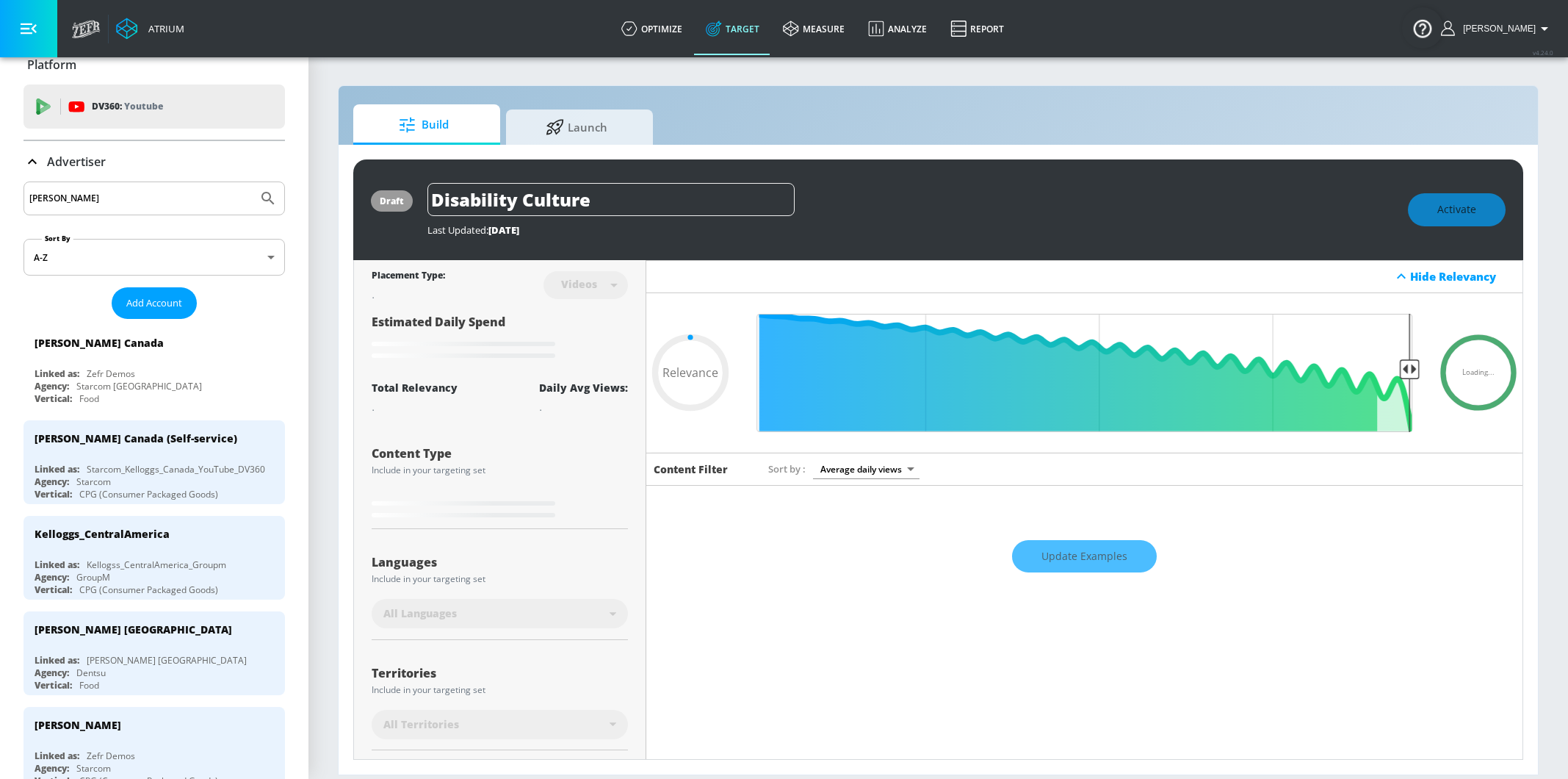
click at [84, 205] on input "kellogg" at bounding box center [140, 198] width 222 height 19
type input "0.6"
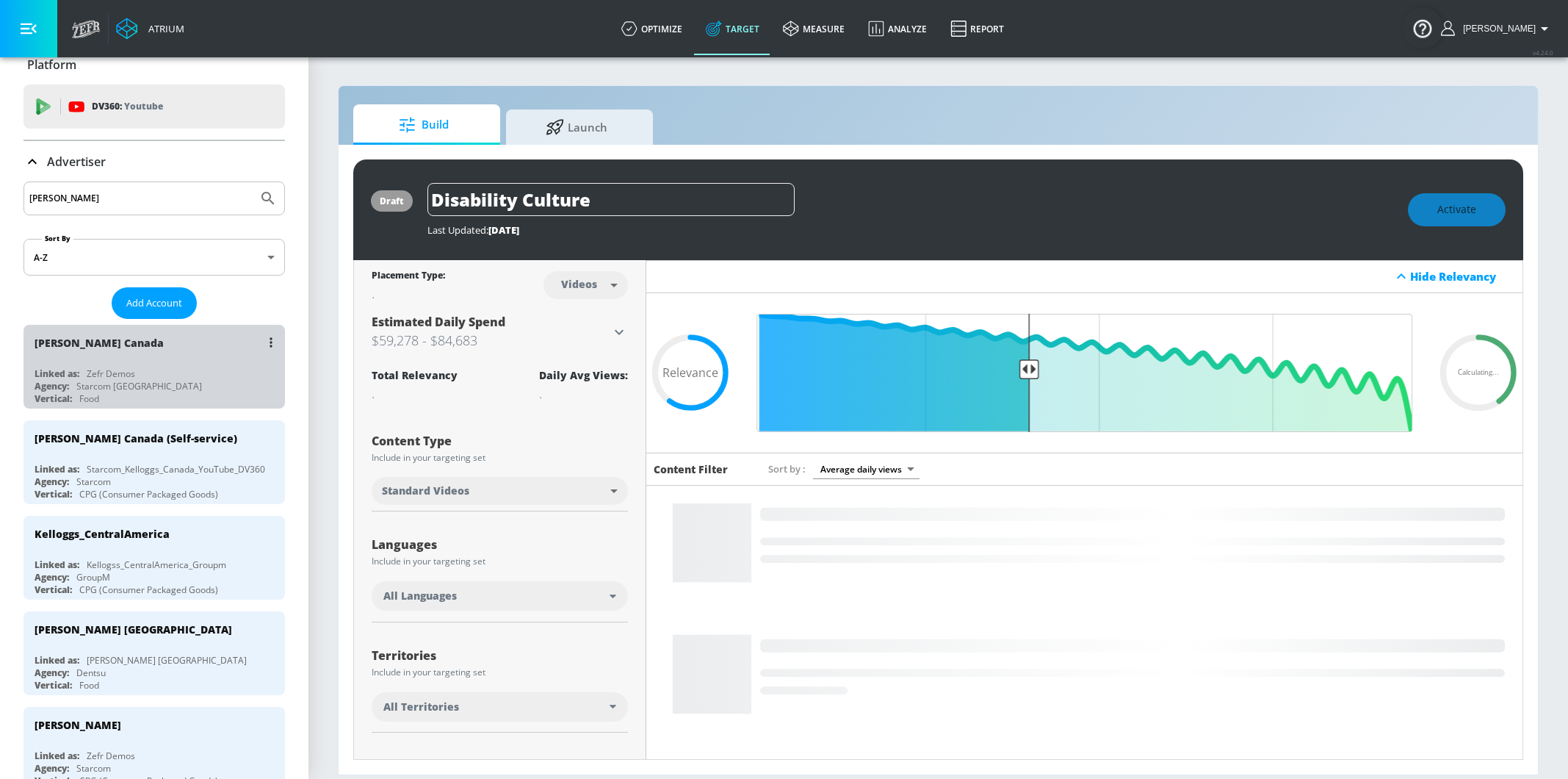
click at [121, 378] on div "Zefr Demos" at bounding box center [111, 373] width 49 height 12
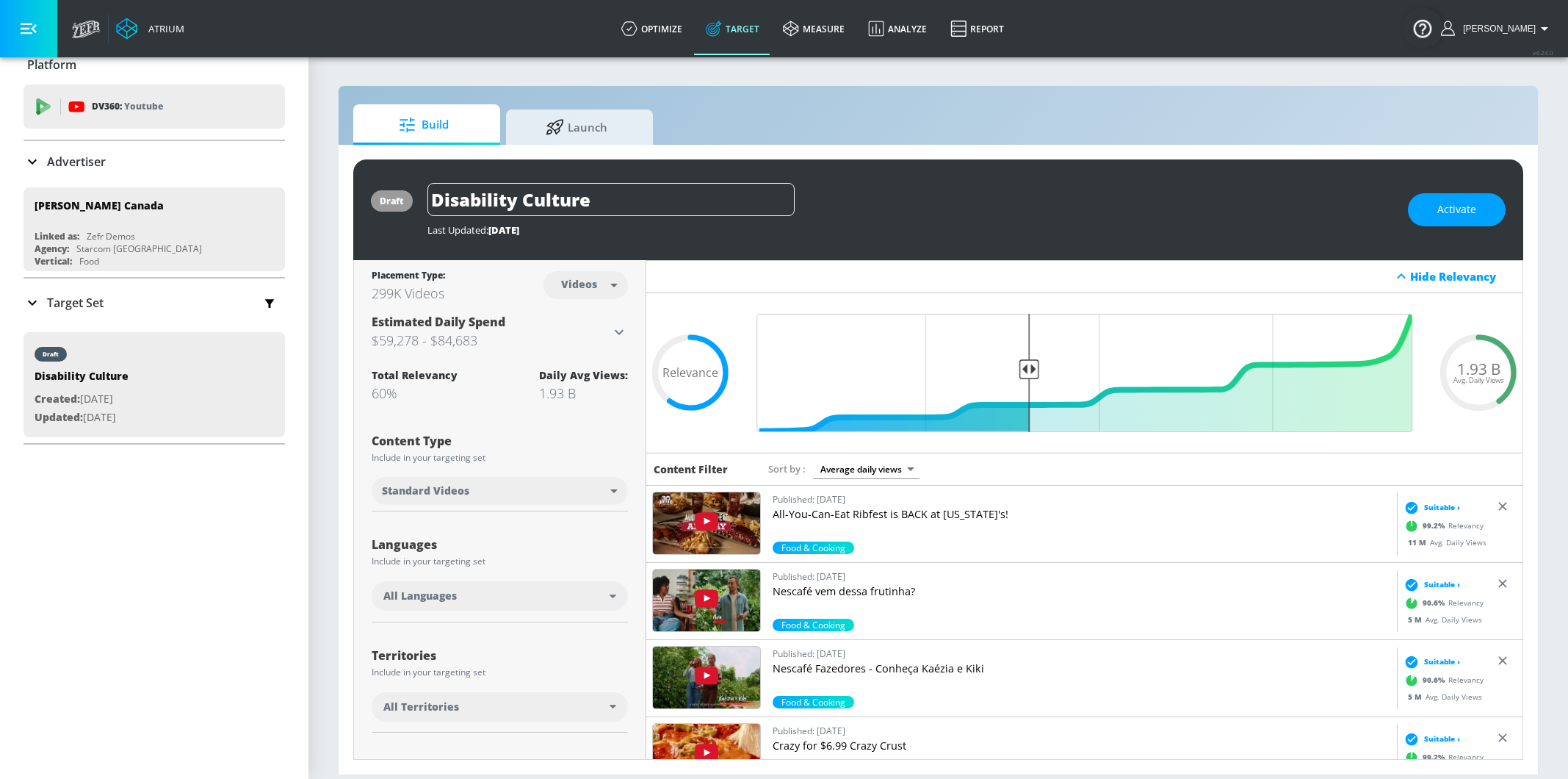
click at [72, 303] on p "Target Set" at bounding box center [75, 303] width 57 height 16
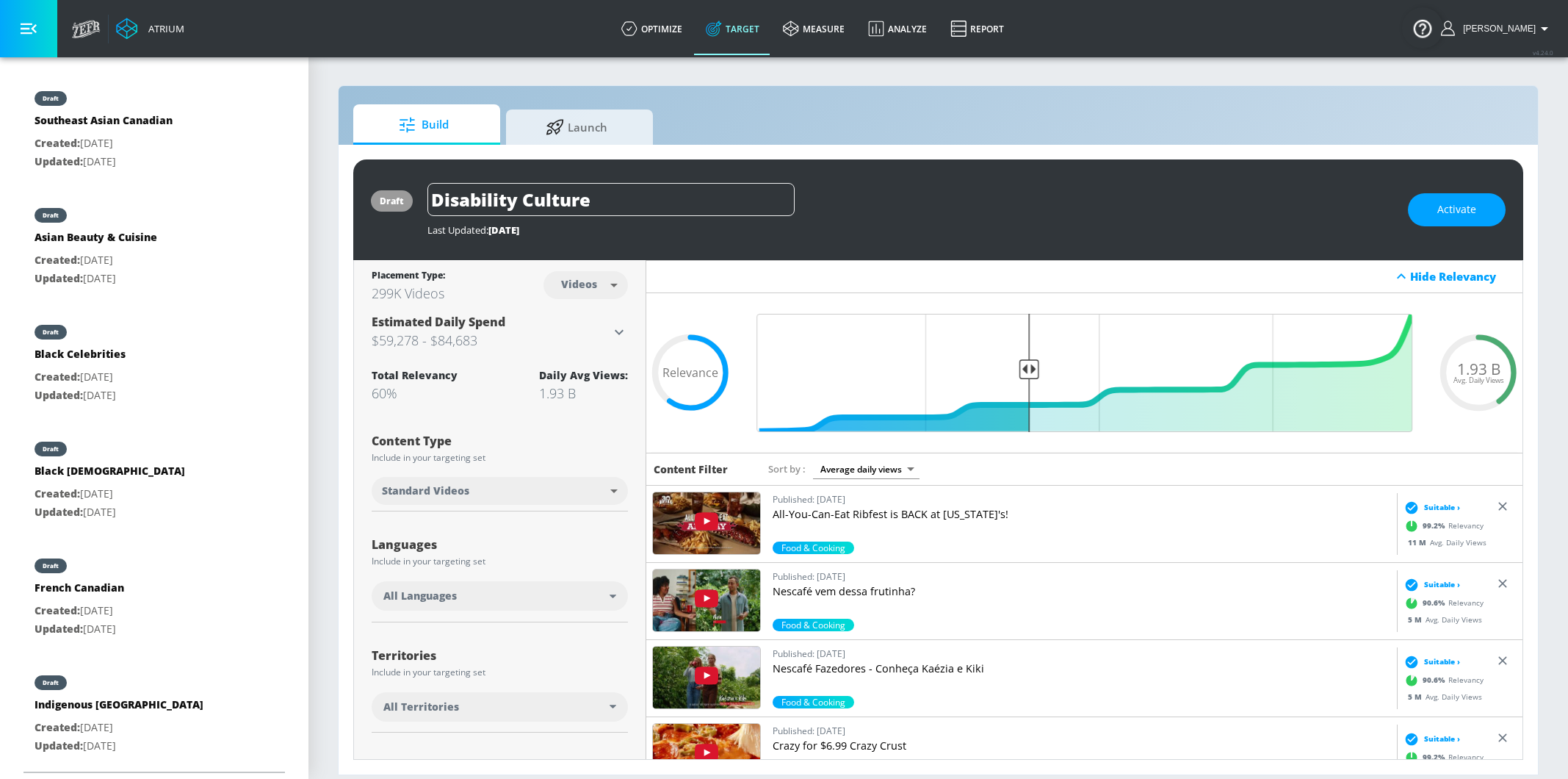
scroll to position [0, 0]
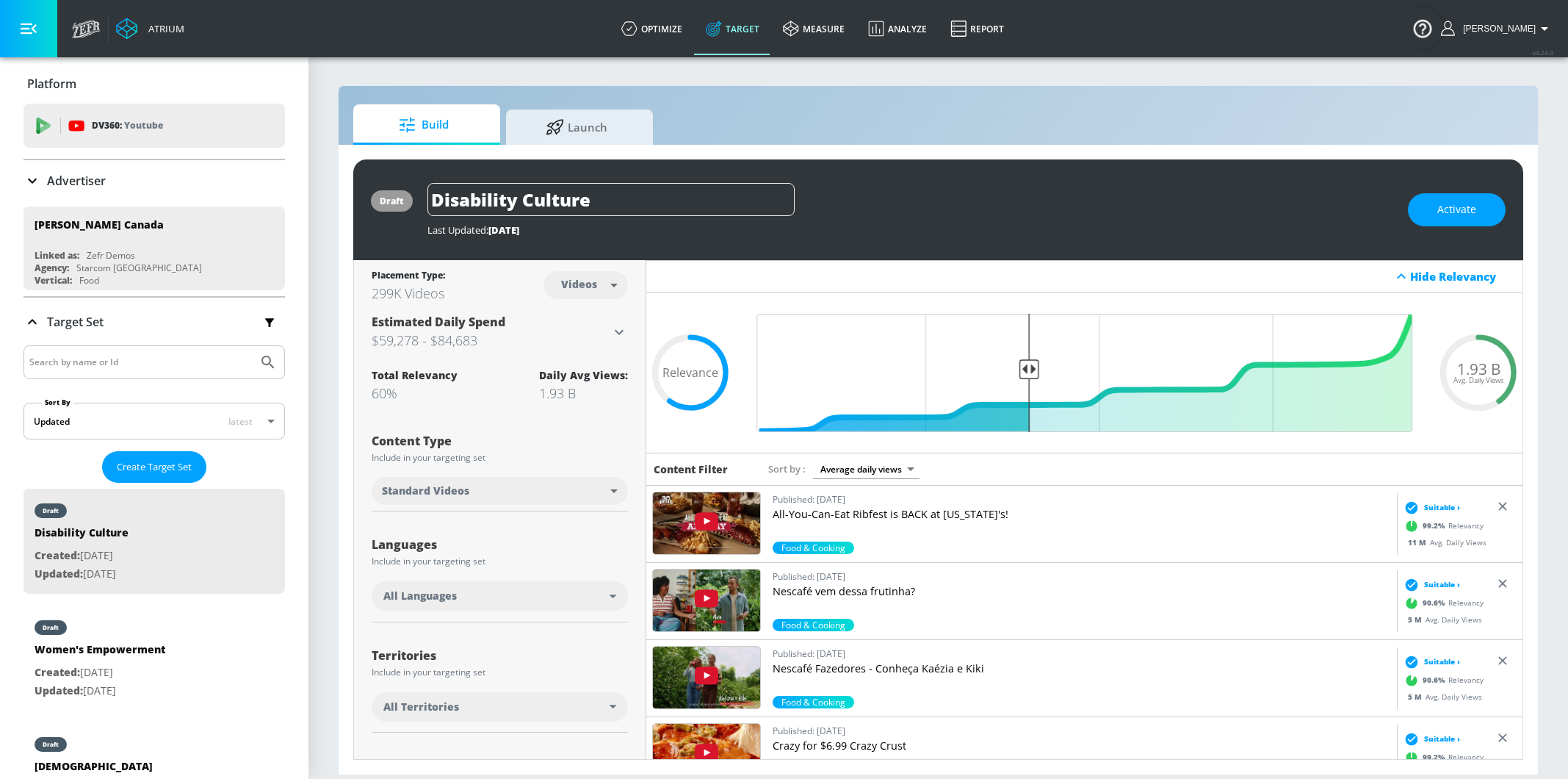
click at [82, 188] on div "Advertiser" at bounding box center [154, 180] width 261 height 41
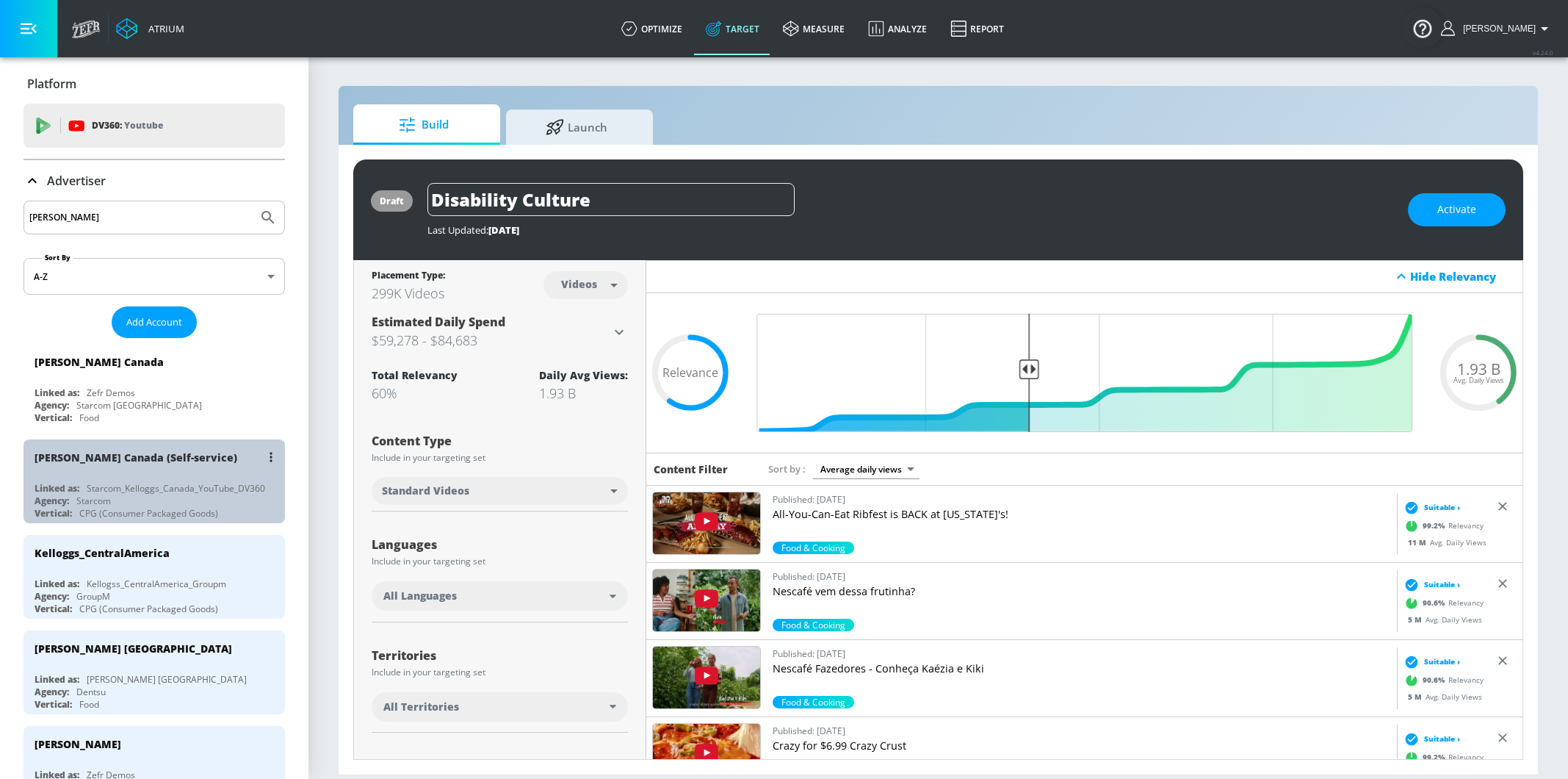
click at [108, 477] on div "Kellogg's Canada (Self-service) Linked as: Starcom_Kelloggs_Canada_YouTube_DV36…" at bounding box center [154, 481] width 261 height 84
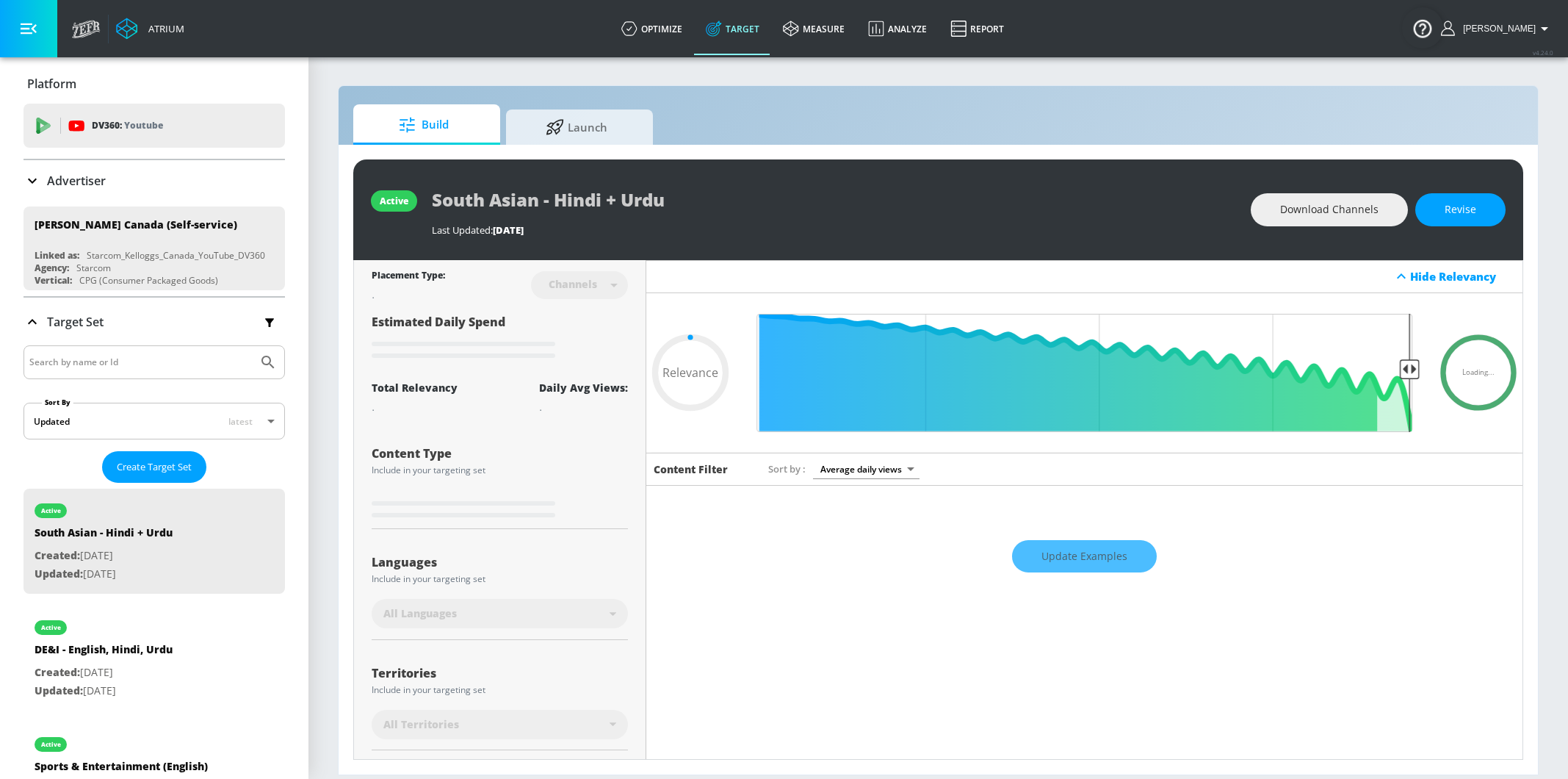
type input "0.05"
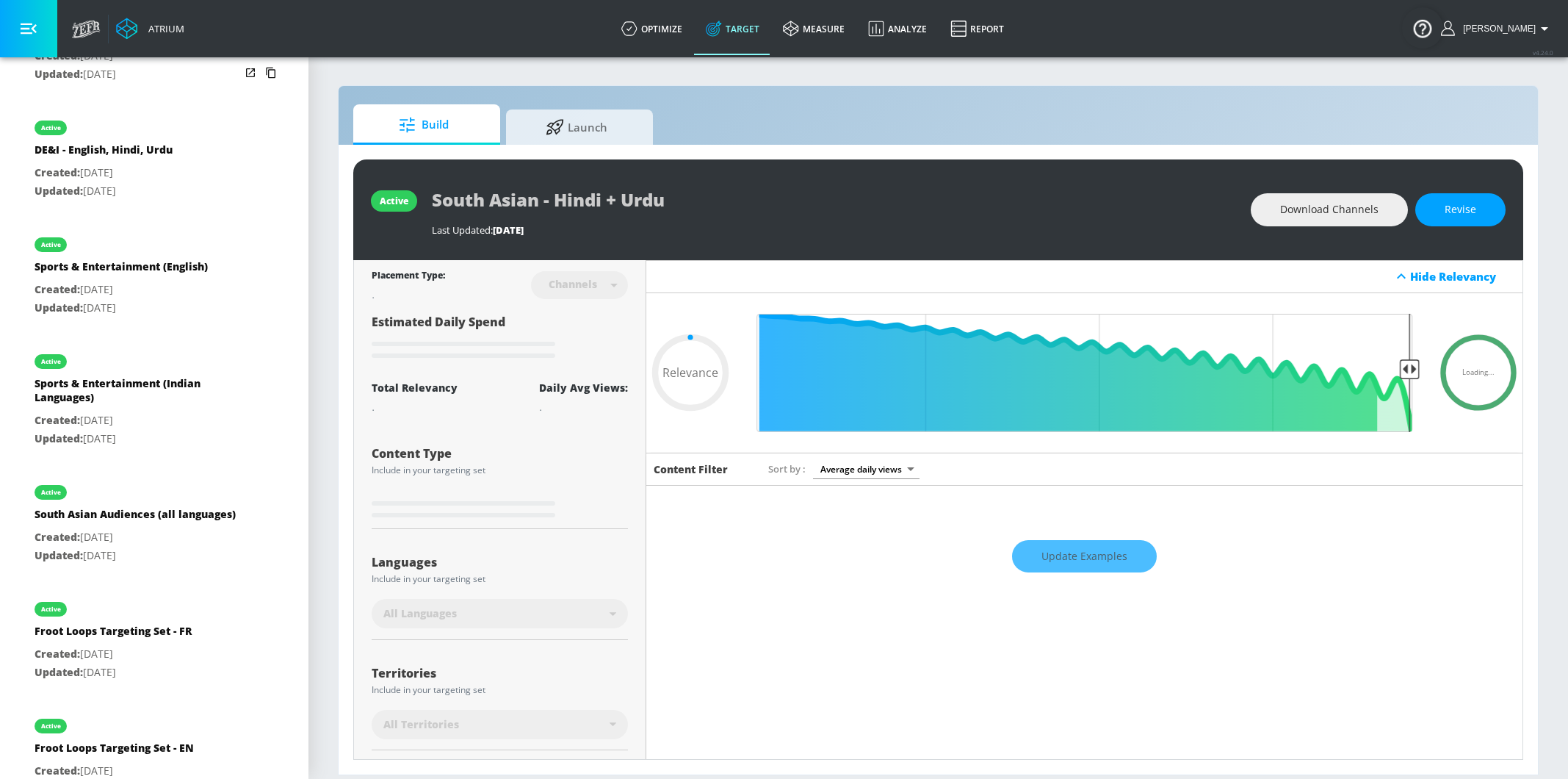
scroll to position [543, 0]
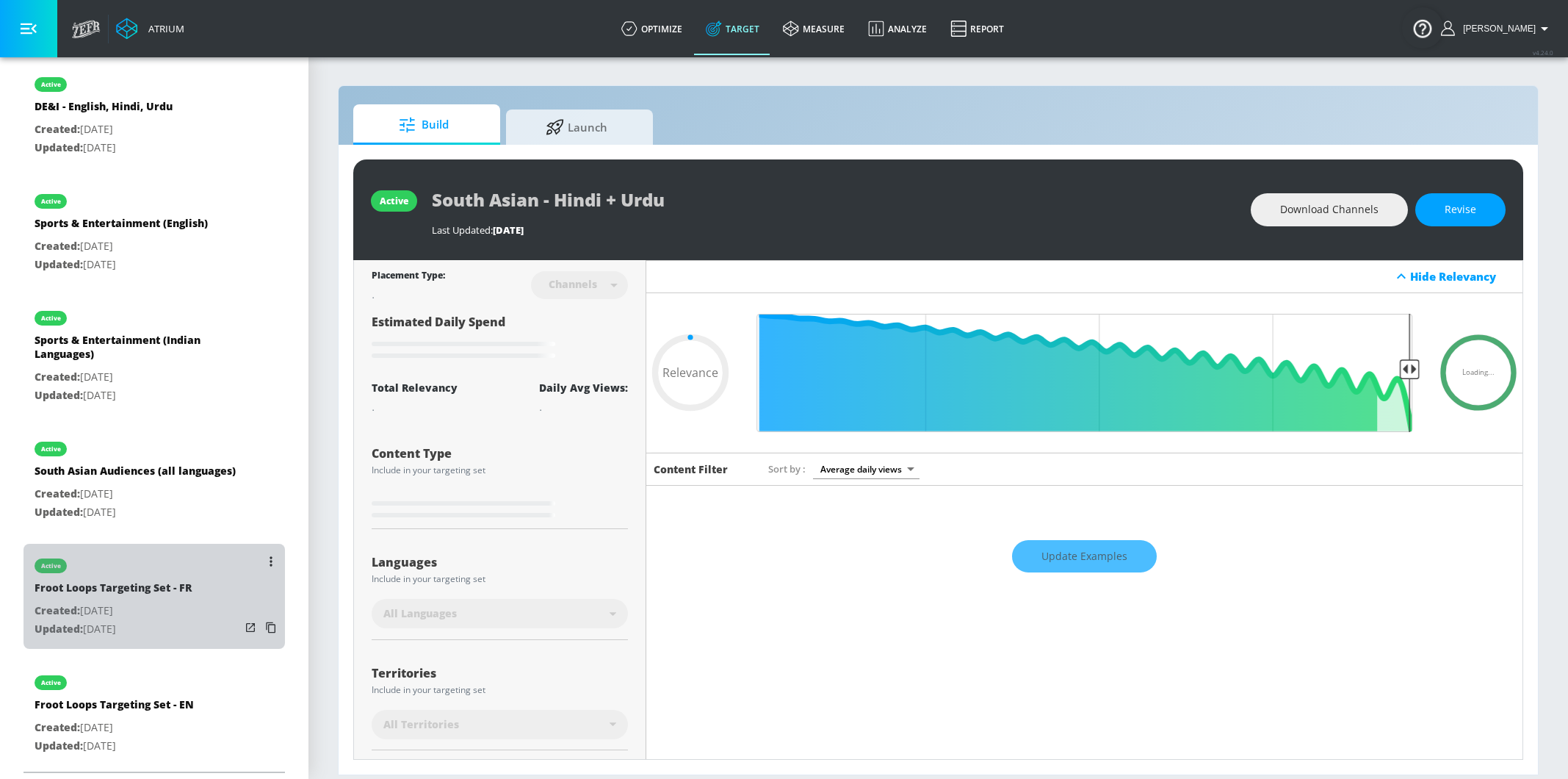
click at [133, 589] on div "Froot Loops Targeting Set - FR" at bounding box center [113, 591] width 157 height 21
type input "Froot Loops Targeting Set - FR"
type input "0.05"
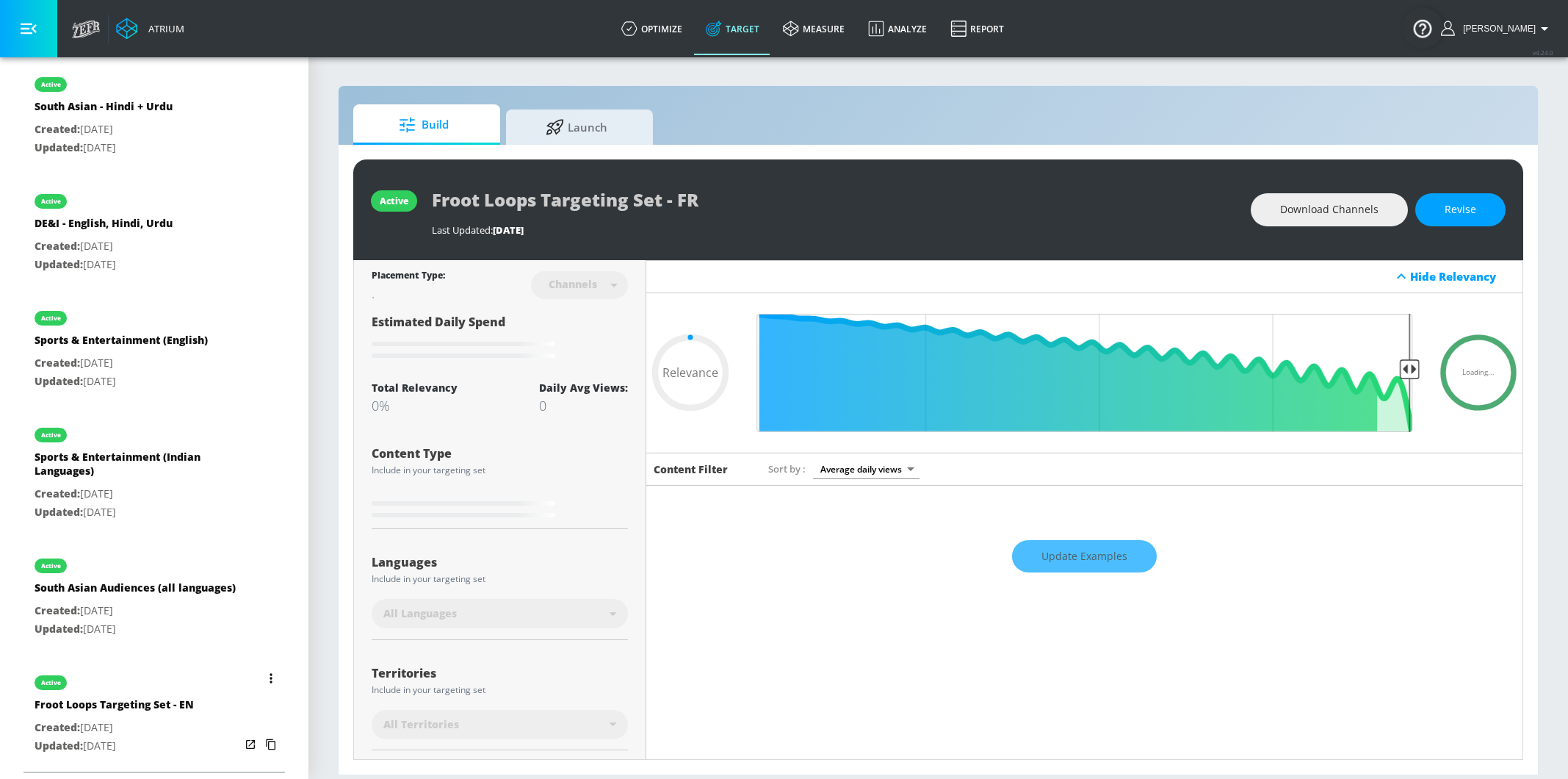
click at [144, 721] on p "Created: Jan. 10, 2023" at bounding box center [114, 727] width 159 height 19
type input "Froot Loops Targeting Set - EN"
type input "0.05"
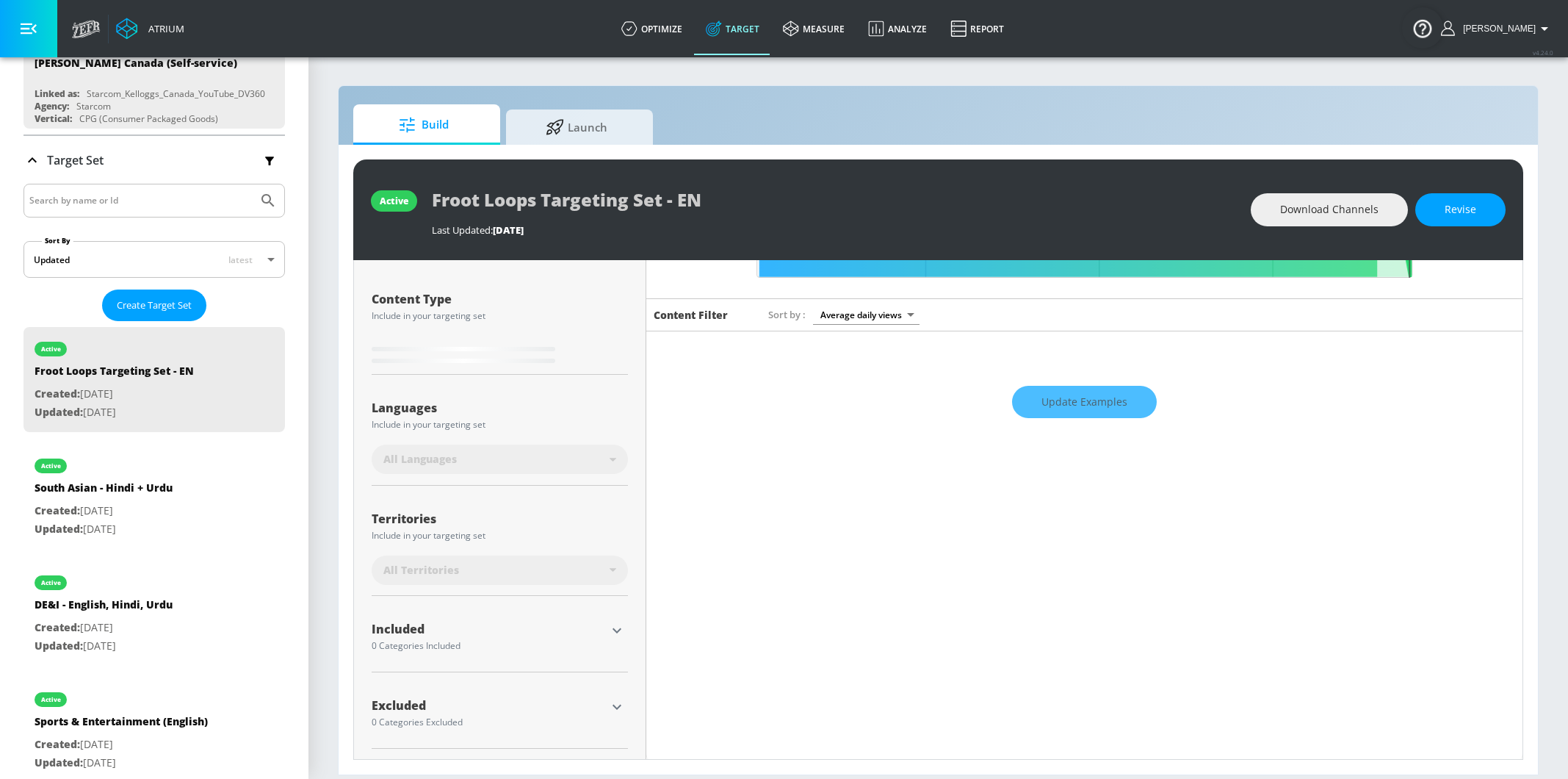
scroll to position [138, 0]
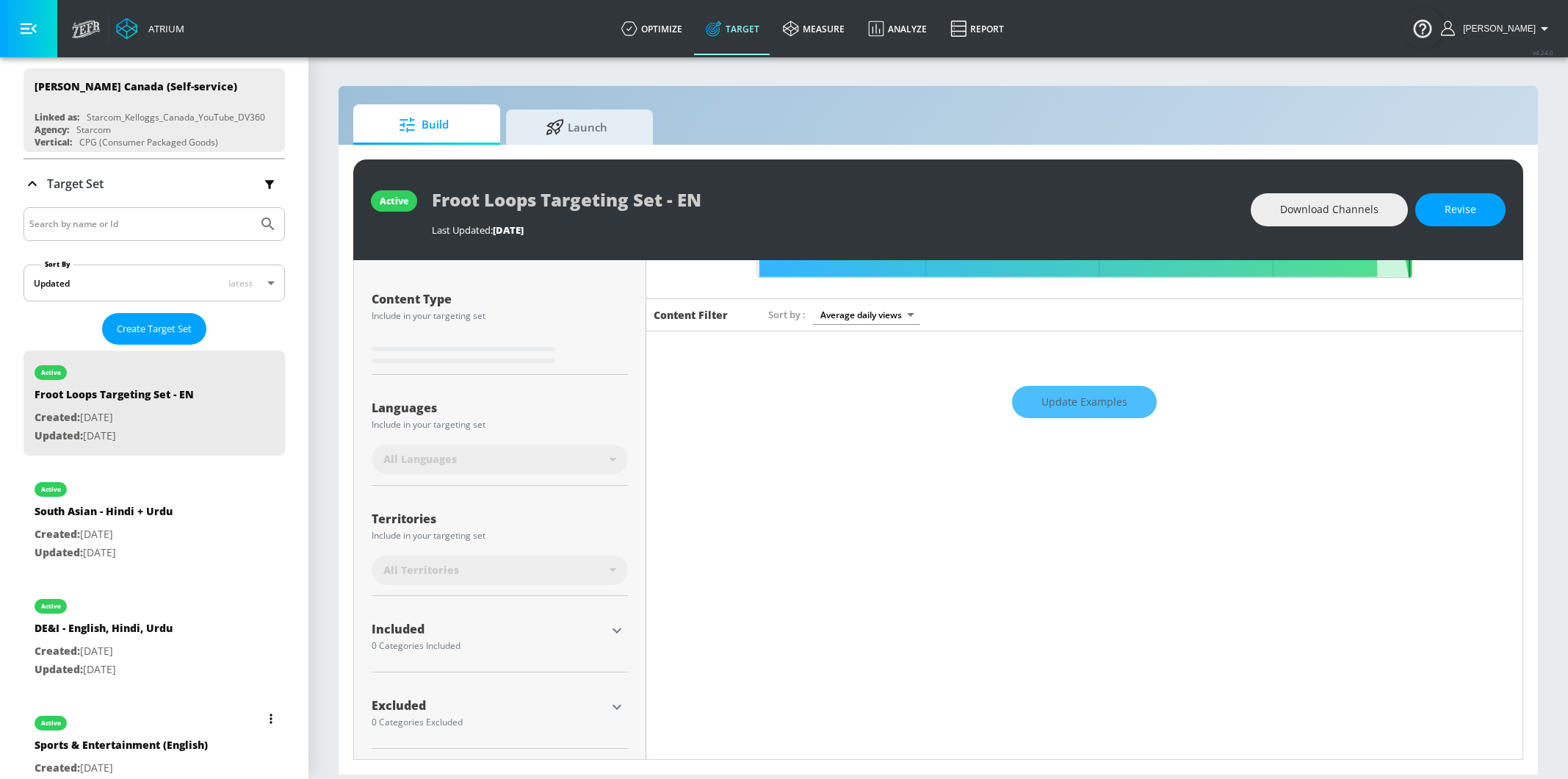
drag, startPoint x: 190, startPoint y: 659, endPoint x: 180, endPoint y: 717, distance: 58.9
click at [180, 717] on nav "active Froot Loops Targeting Set - EN Created: Jan. 10, 2023 Updated: Jul. 21, …" at bounding box center [154, 760] width 261 height 832
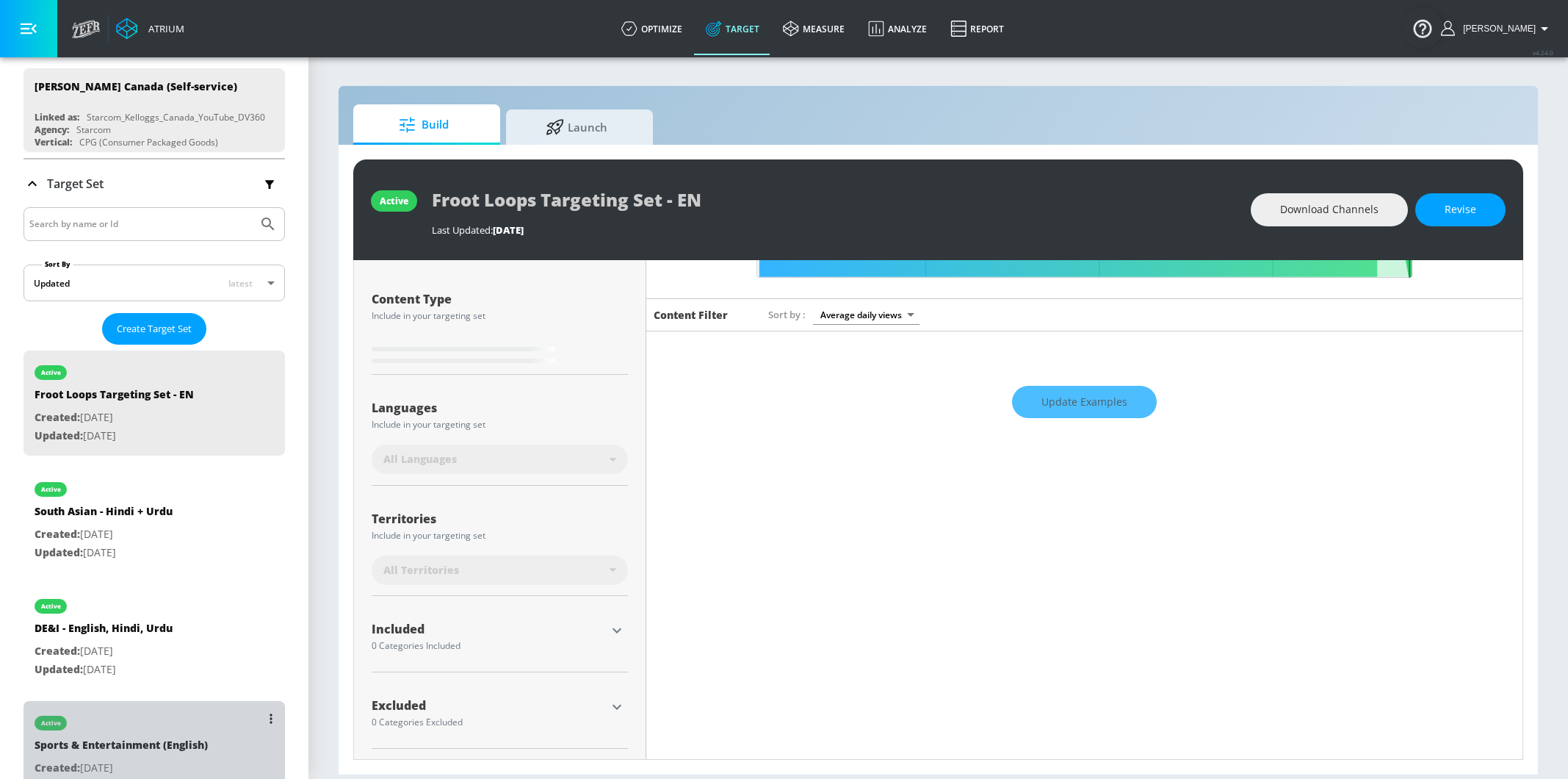
click at [180, 751] on div "Sports & Entertainment (English)" at bounding box center [121, 748] width 173 height 21
type input "Sports & Entertainment (English)"
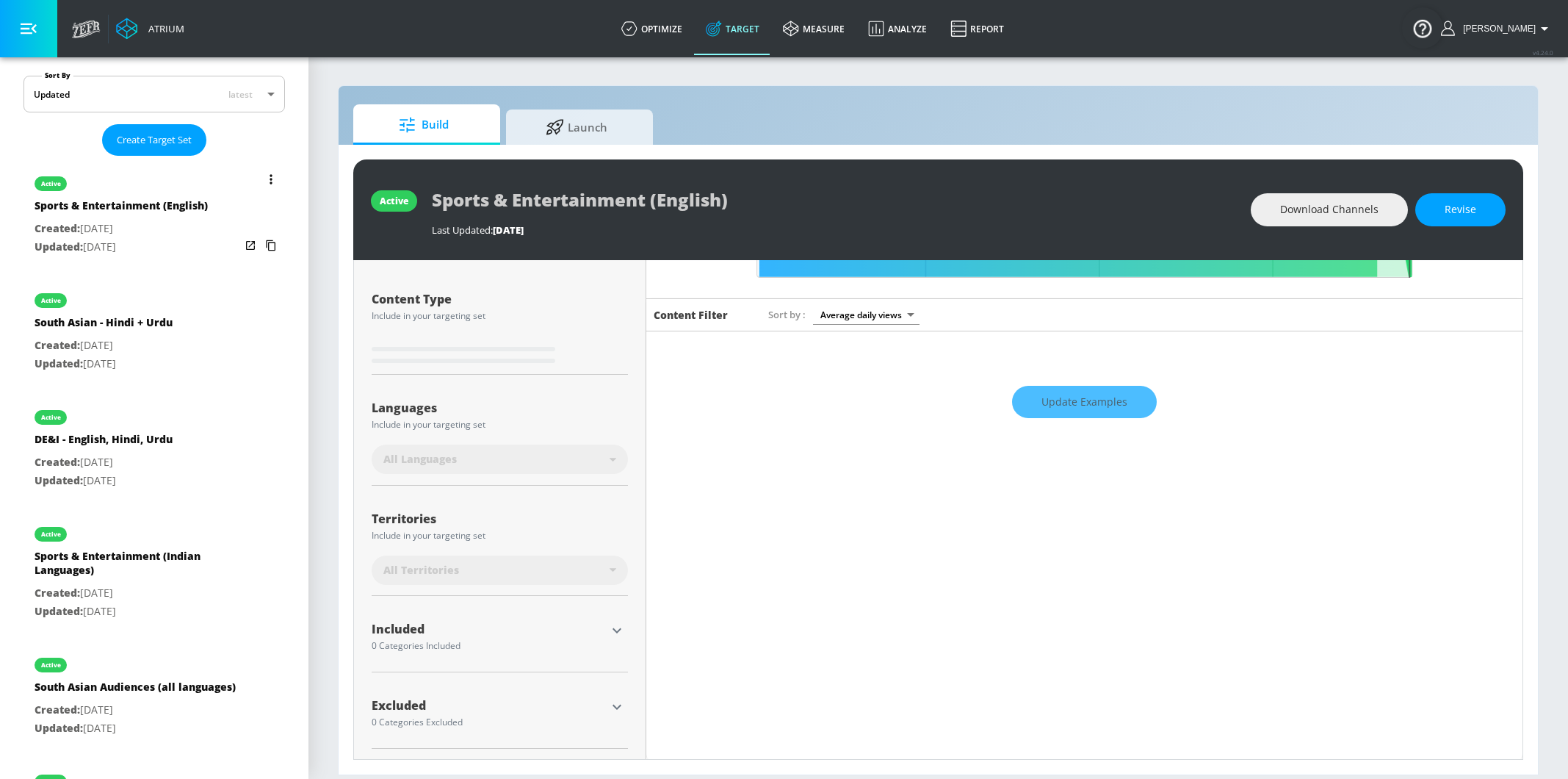
scroll to position [345, 0]
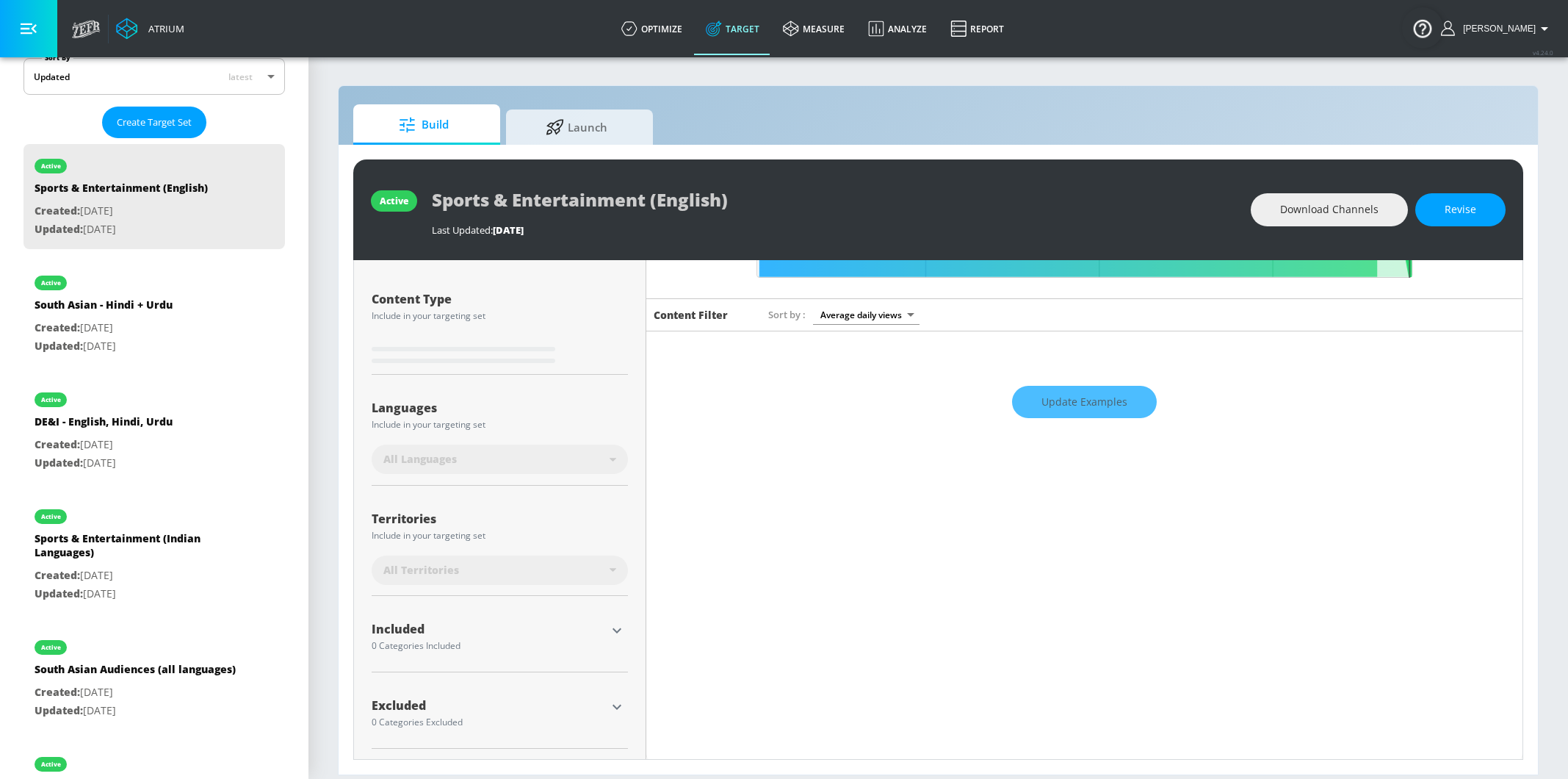
type input "0.62"
